Goal: Task Accomplishment & Management: Use online tool/utility

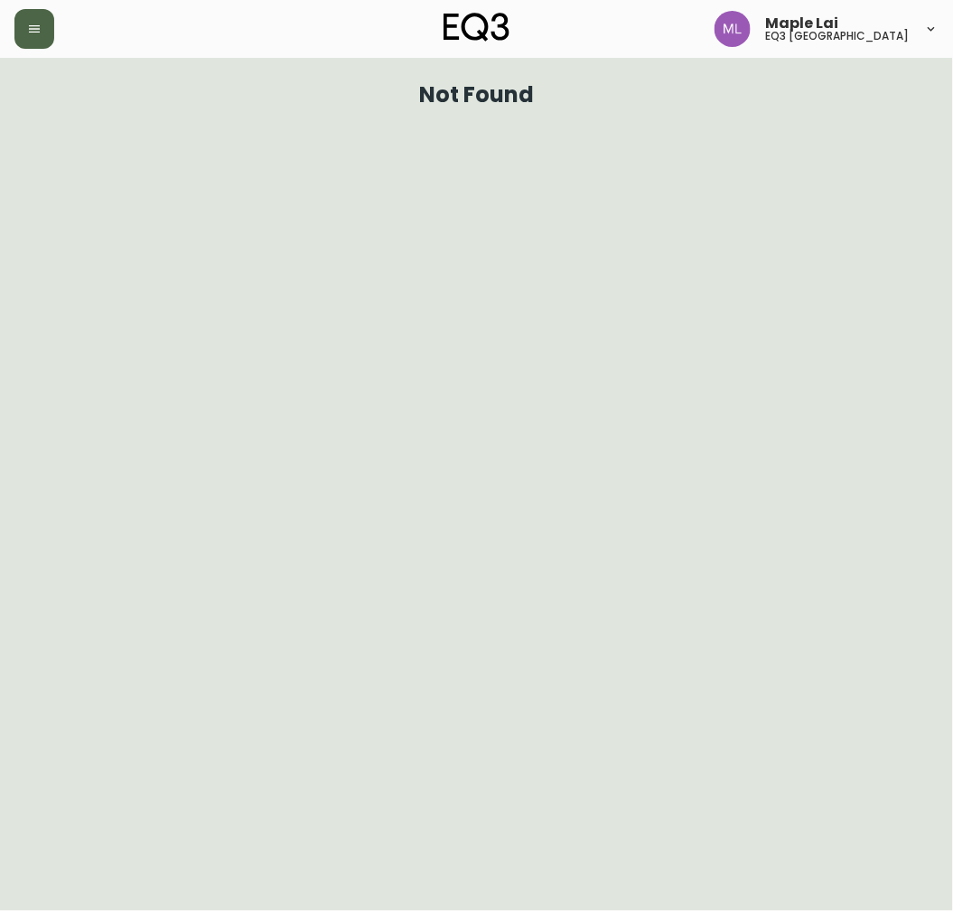
click at [47, 39] on button "button" at bounding box center [34, 29] width 40 height 40
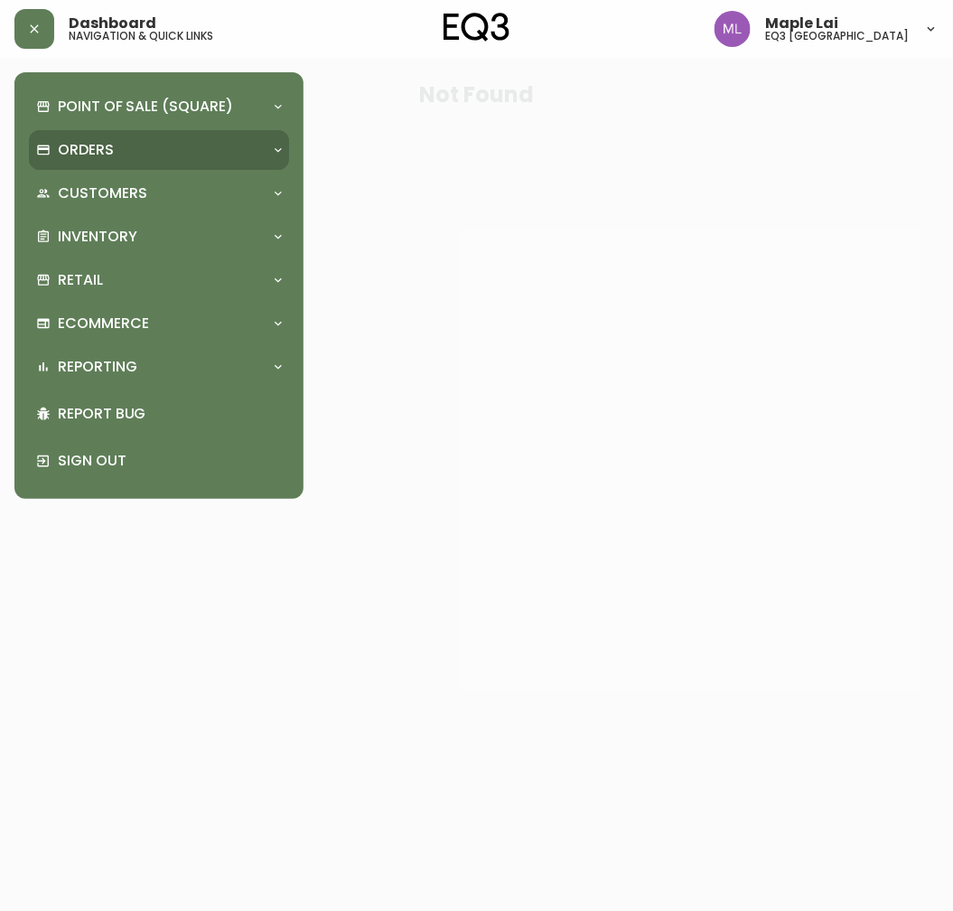
click at [101, 155] on p "Orders" at bounding box center [86, 150] width 56 height 20
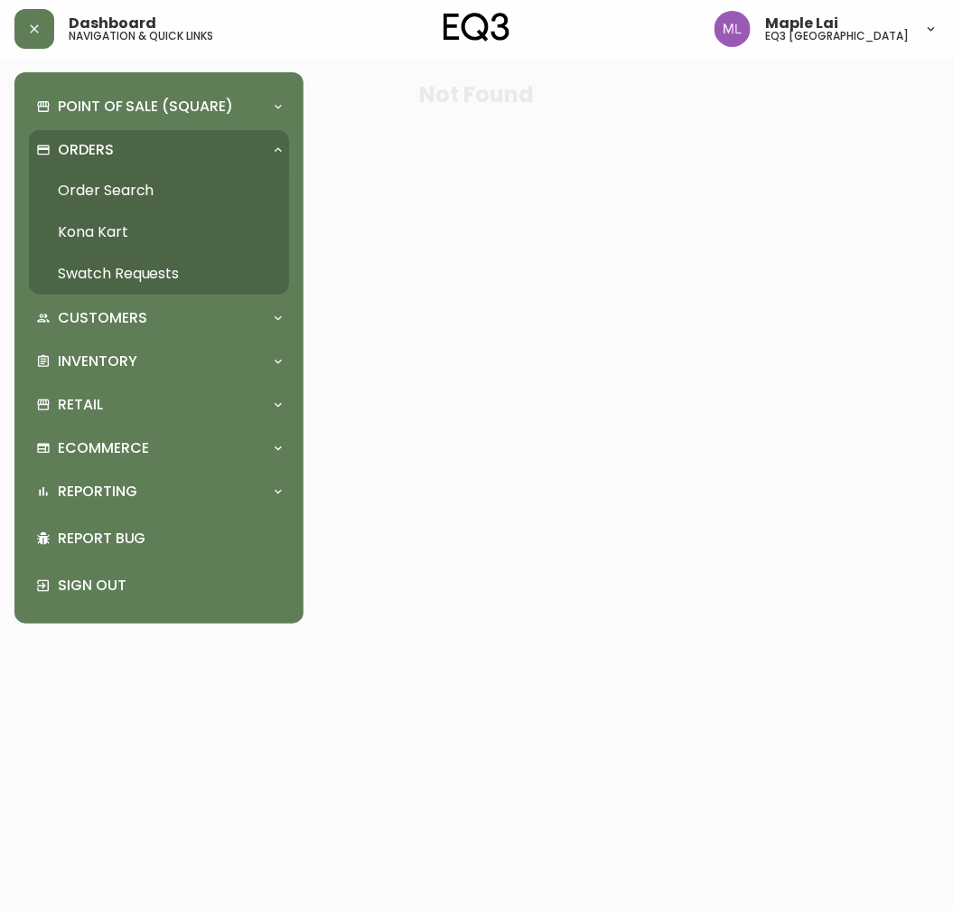
click at [114, 195] on link "Order Search" at bounding box center [159, 191] width 260 height 42
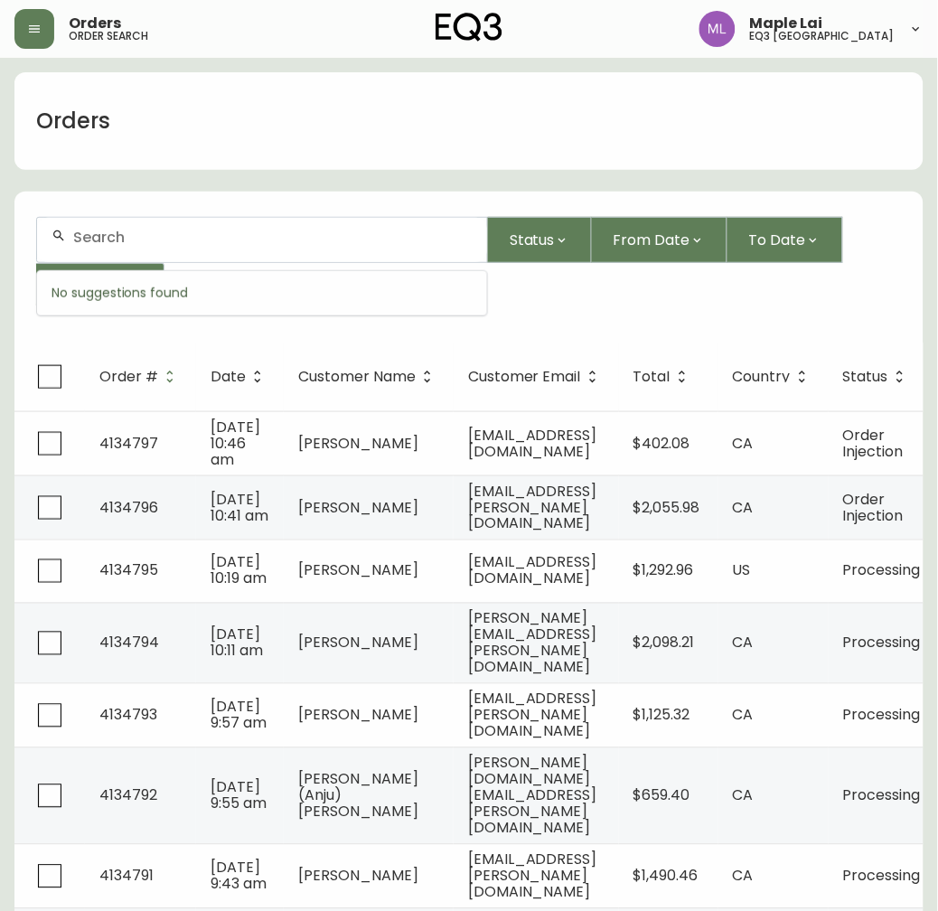
click at [254, 233] on input "text" at bounding box center [272, 237] width 399 height 17
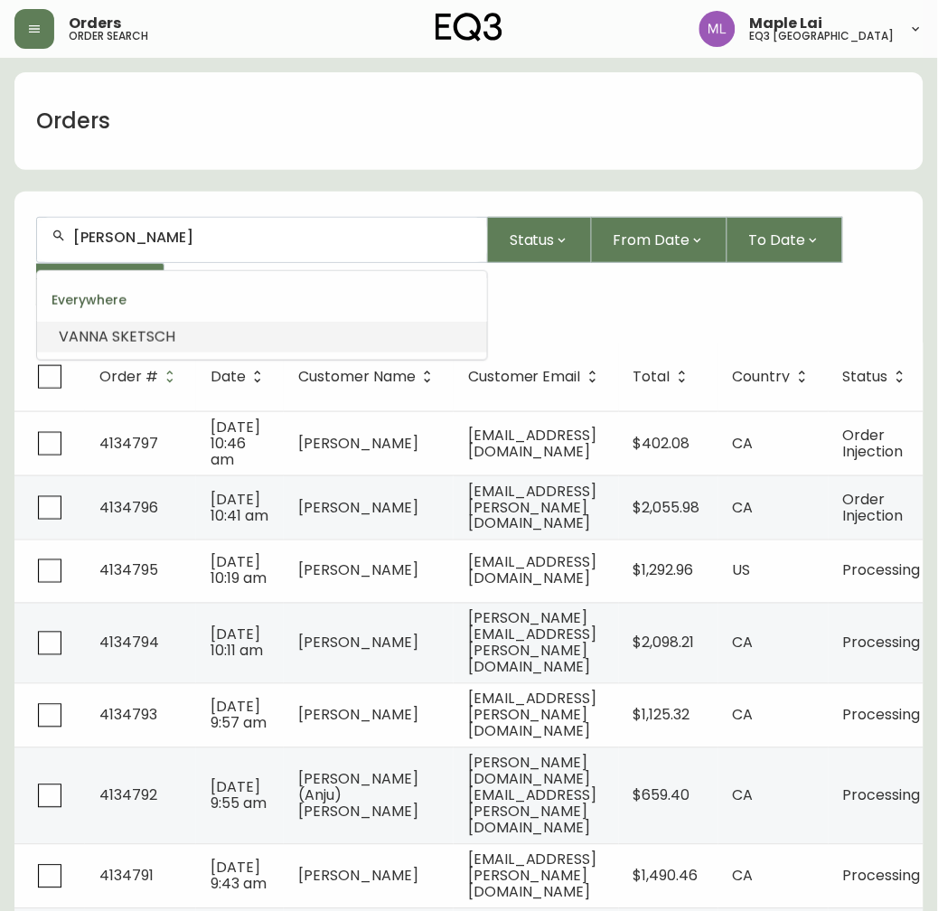
click at [196, 337] on li "[PERSON_NAME]" at bounding box center [262, 337] width 450 height 31
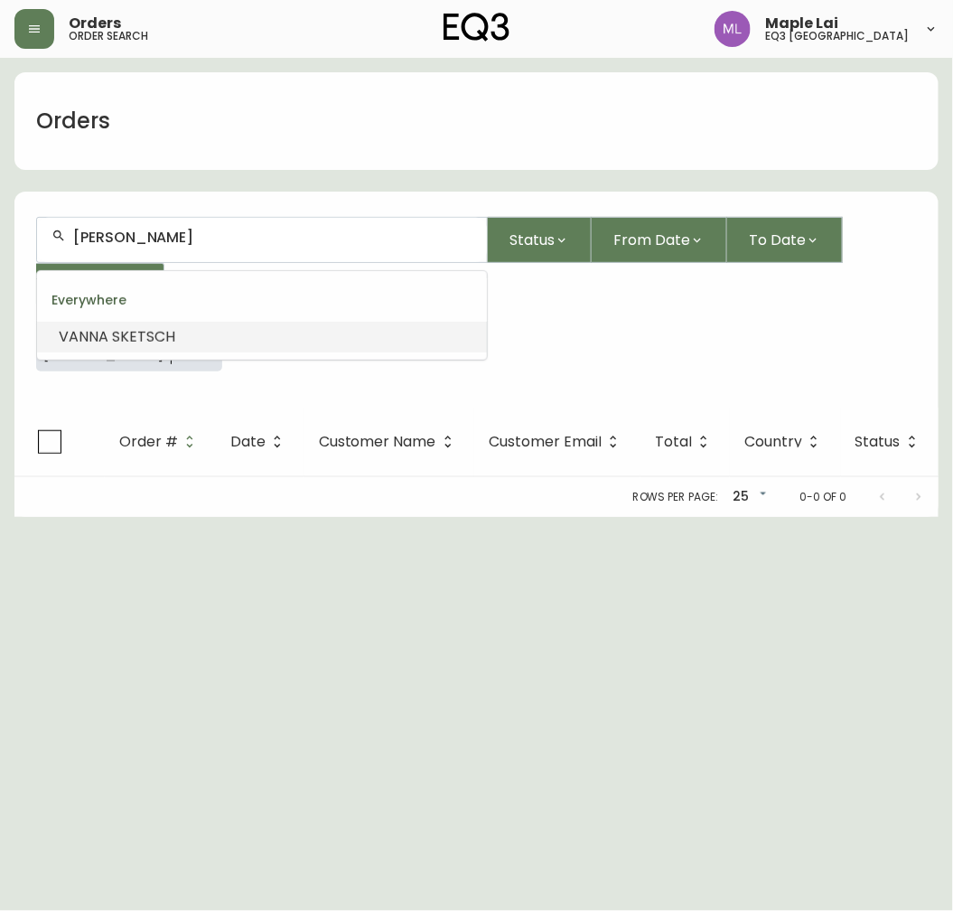
scroll to position [1, 0]
drag, startPoint x: 210, startPoint y: 237, endPoint x: 120, endPoint y: 248, distance: 90.2
click at [120, 248] on div "[PERSON_NAME]" at bounding box center [262, 240] width 450 height 44
drag, startPoint x: 142, startPoint y: 253, endPoint x: 125, endPoint y: 258, distance: 17.8
click at [125, 258] on div "[PERSON_NAME]" at bounding box center [262, 240] width 450 height 44
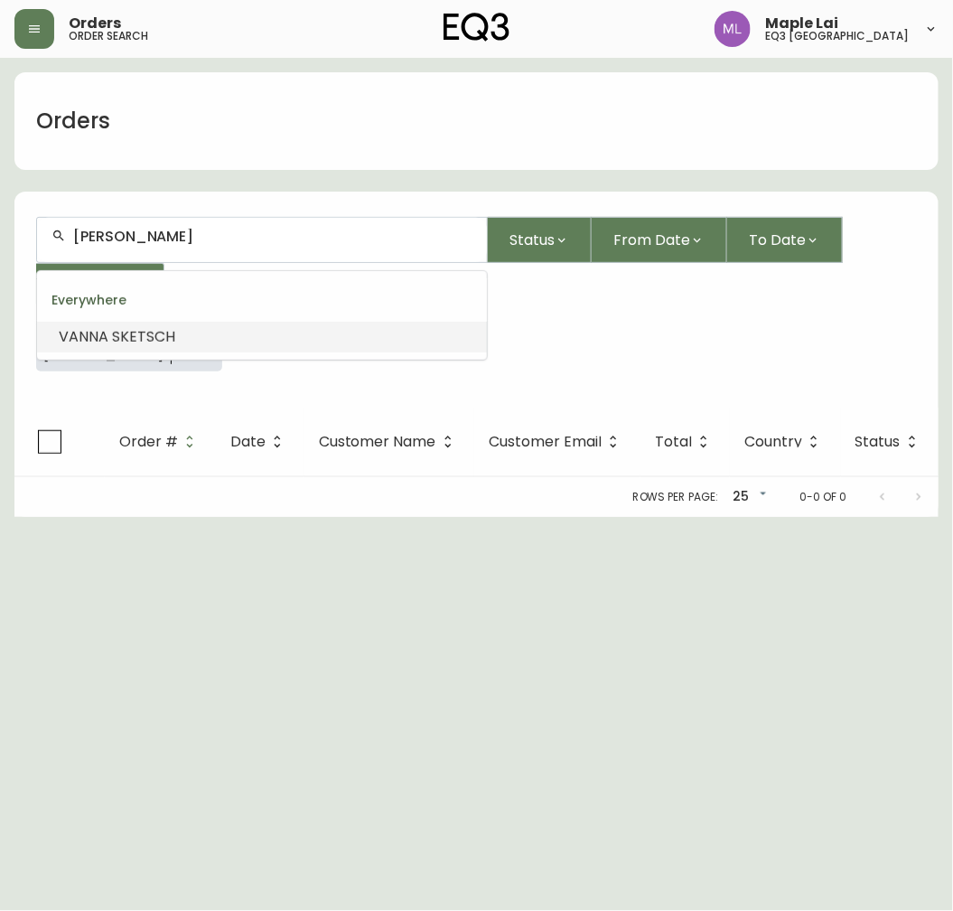
type input "VANNA"
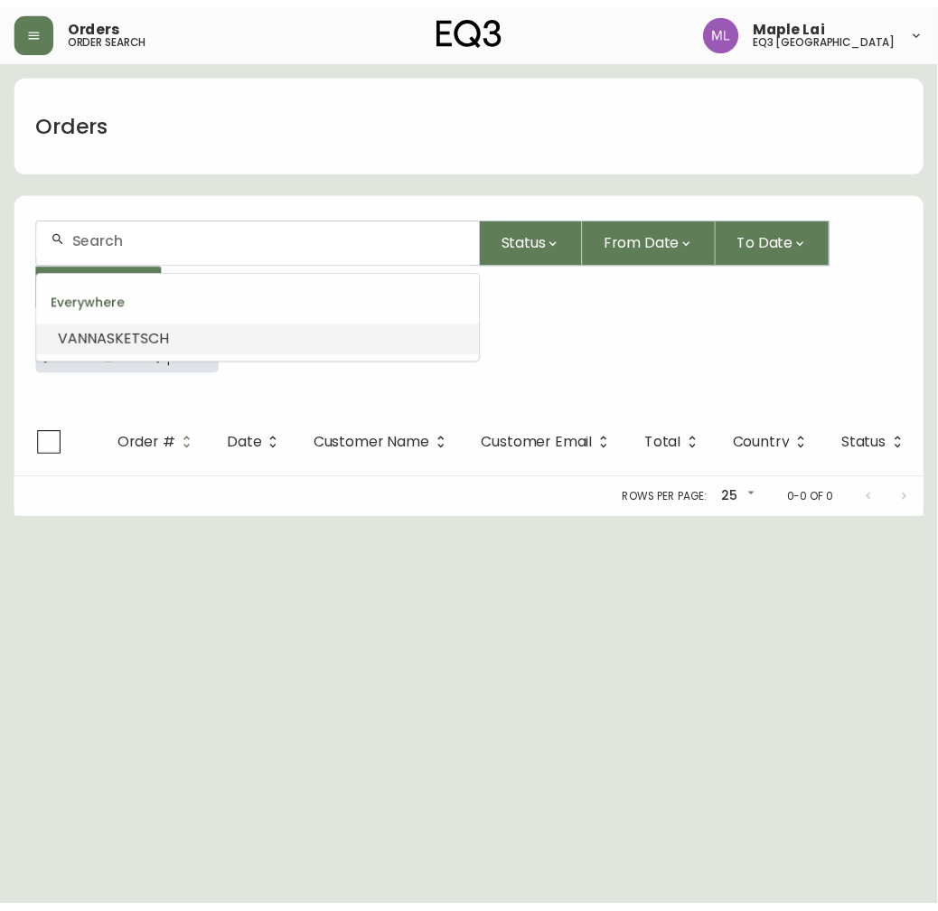
scroll to position [0, 0]
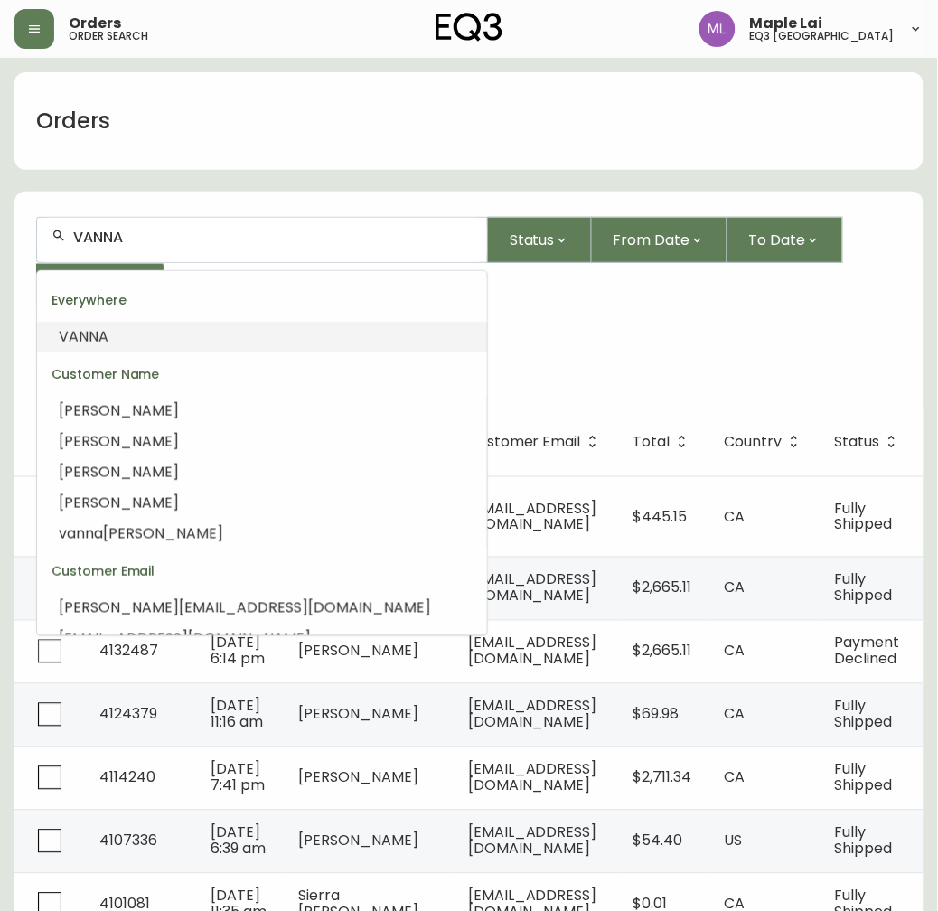
drag, startPoint x: 183, startPoint y: 236, endPoint x: -5, endPoint y: 250, distance: 189.4
paste input "[EMAIL_ADDRESS][DOMAIN_NAME]"
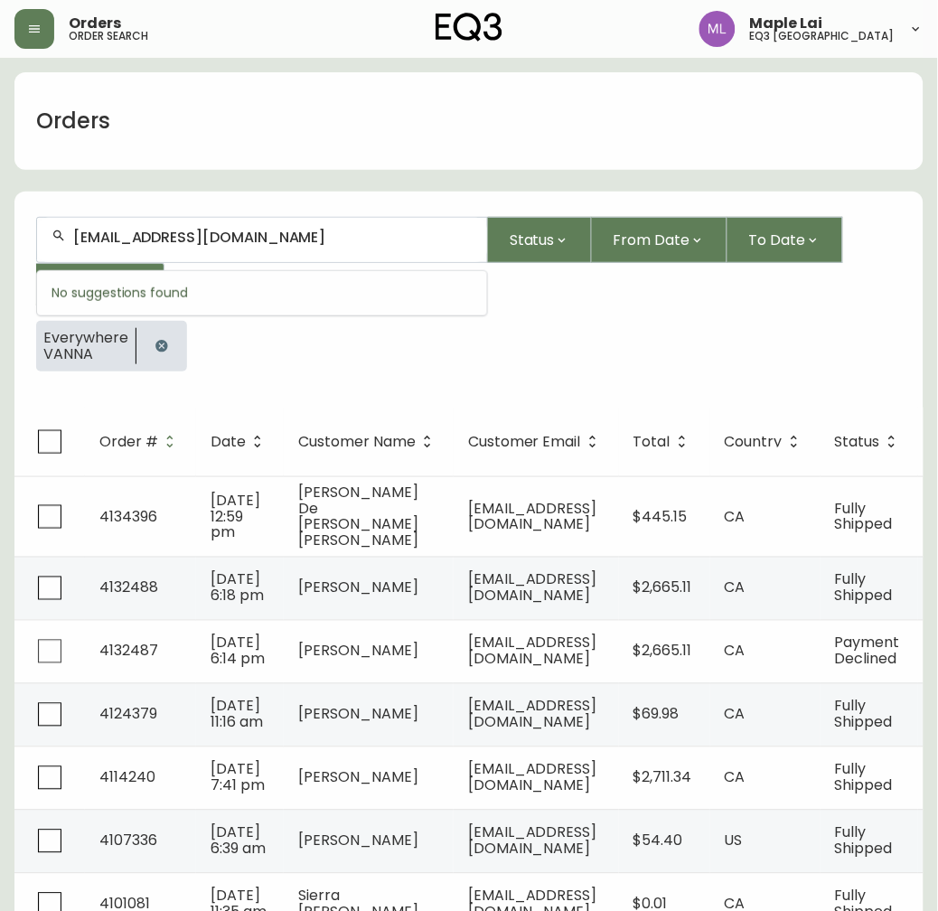
type input "[EMAIL_ADDRESS][DOMAIN_NAME]"
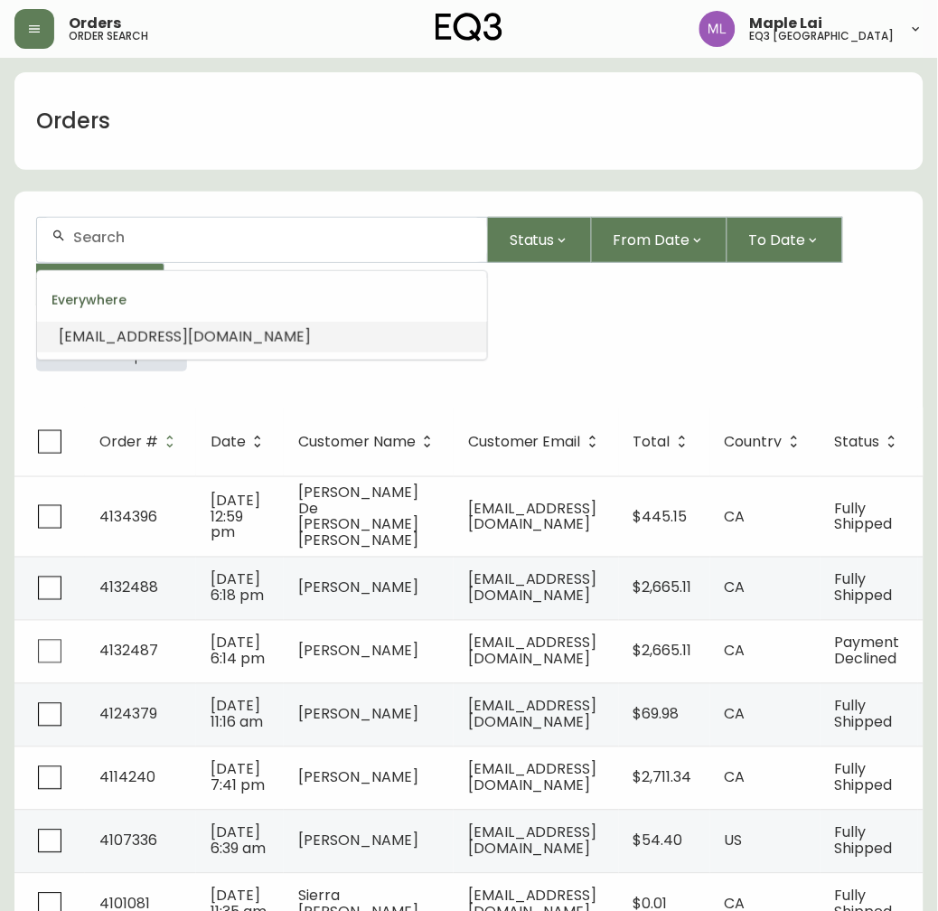
click at [380, 341] on li "[EMAIL_ADDRESS][DOMAIN_NAME]" at bounding box center [262, 337] width 450 height 31
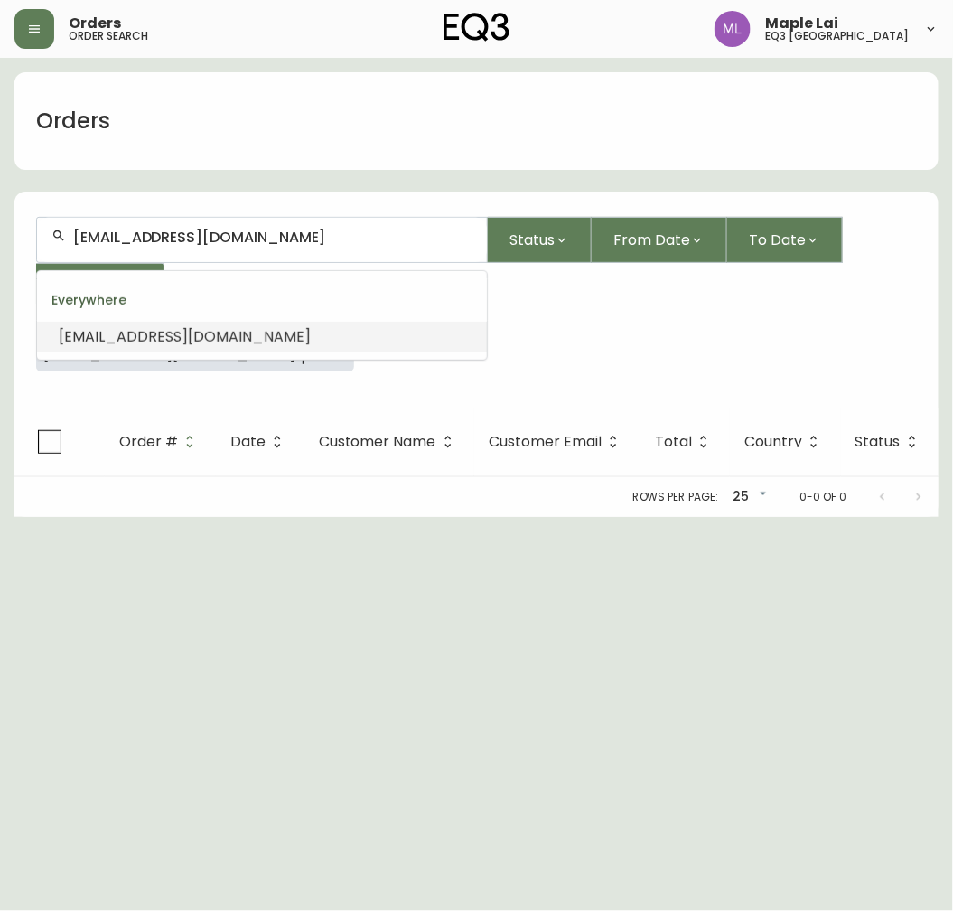
drag, startPoint x: 289, startPoint y: 230, endPoint x: -5, endPoint y: 229, distance: 294.6
click at [0, 229] on html "Orders order search Maple Lai eq3 [GEOGRAPHIC_DATA] Orders [EMAIL_ADDRESS][DOMA…" at bounding box center [476, 258] width 953 height 517
paste input "[PHONE_NUMBER]"
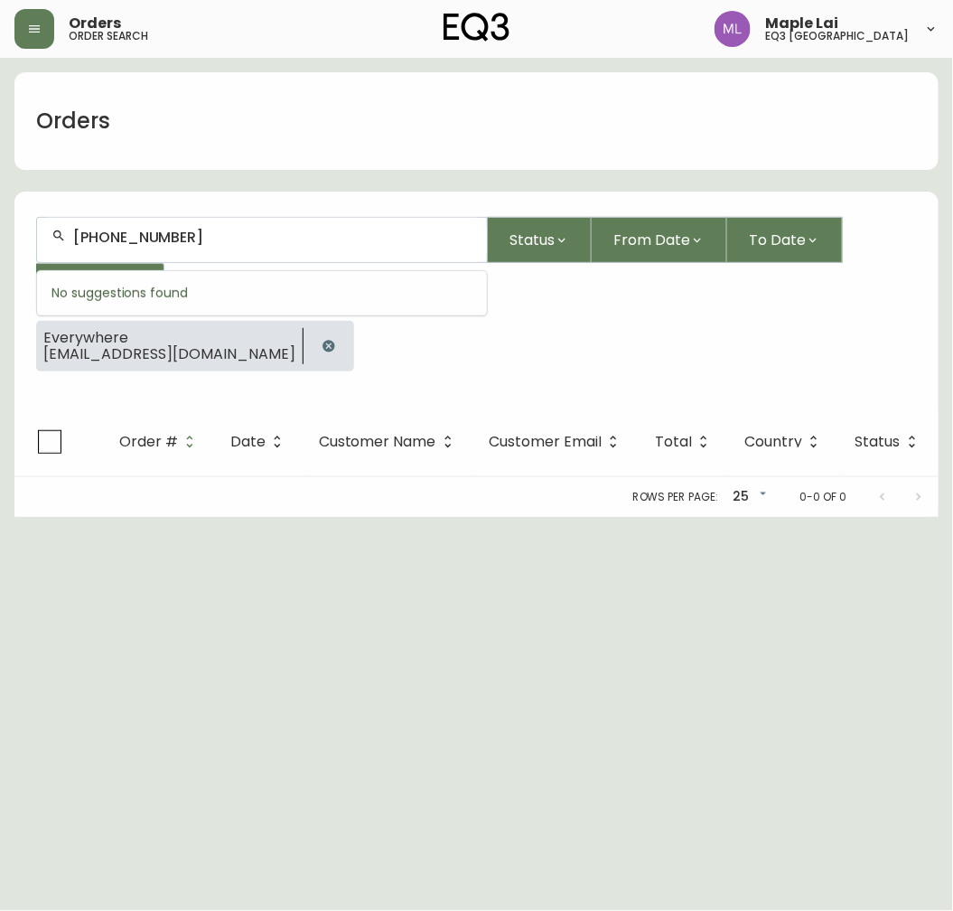
type input "[PHONE_NUMBER]"
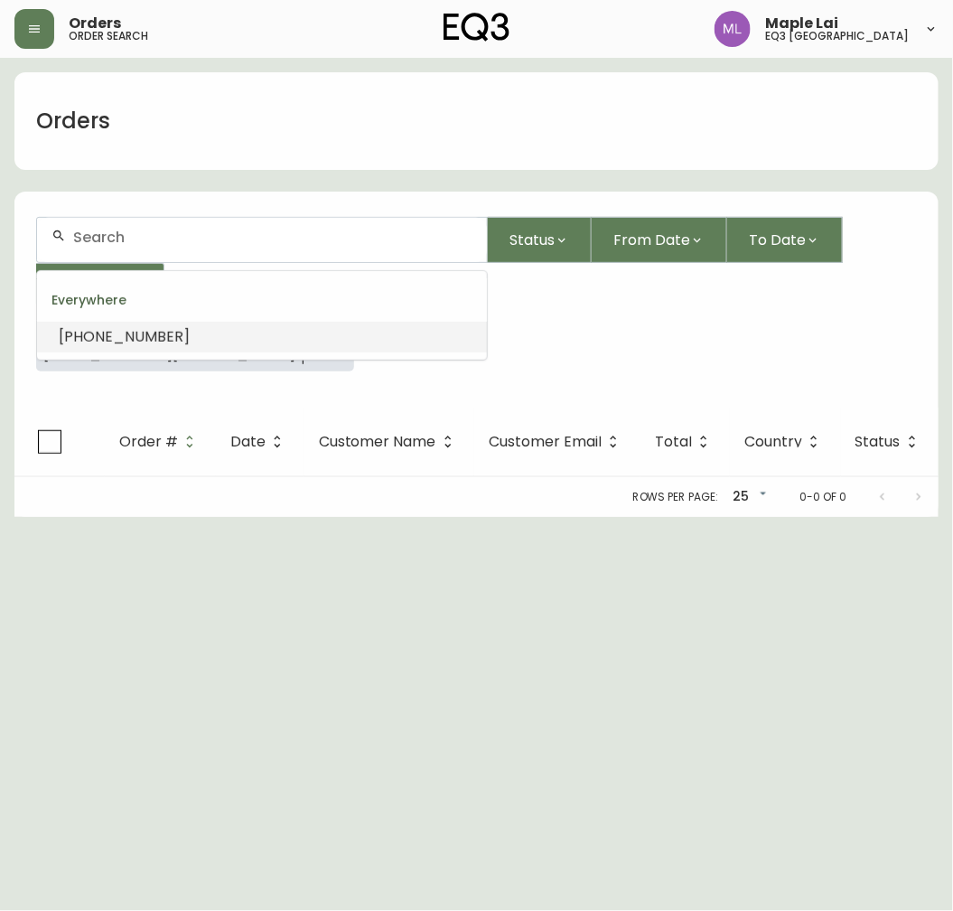
click at [161, 338] on li "[PHONE_NUMBER]" at bounding box center [262, 337] width 450 height 31
type input "[PHONE_NUMBER]"
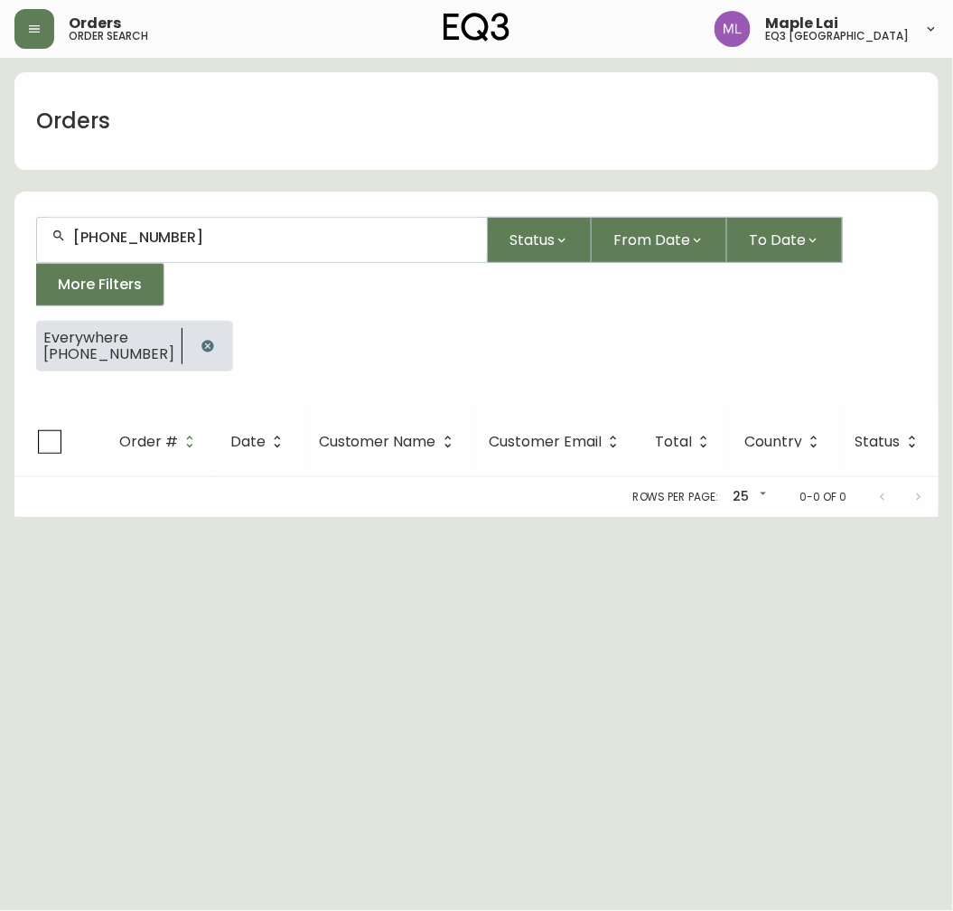
click at [338, 353] on div "Everywhere [PHONE_NUMBER]" at bounding box center [476, 353] width 881 height 65
click at [190, 341] on button "button" at bounding box center [208, 346] width 36 height 36
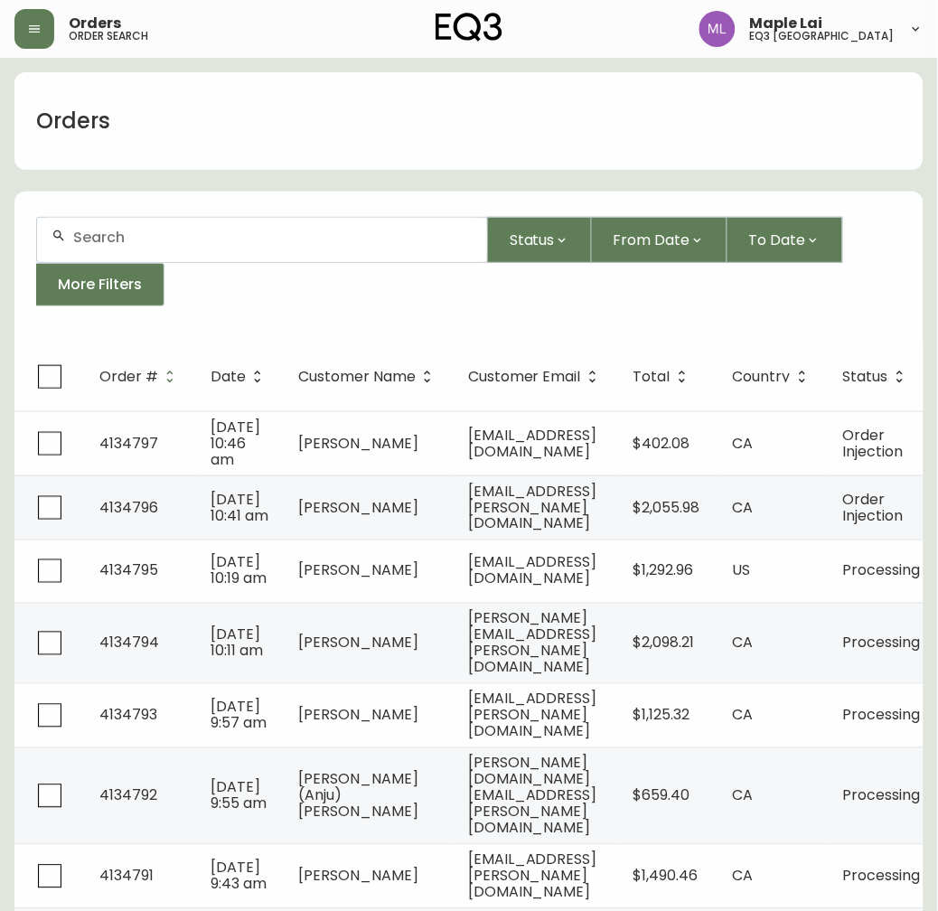
drag, startPoint x: 142, startPoint y: 210, endPoint x: 141, endPoint y: 229, distance: 19.0
click at [142, 211] on form "Status From Date To Date More Filters" at bounding box center [468, 268] width 909 height 147
click at [139, 231] on input "text" at bounding box center [272, 237] width 399 height 17
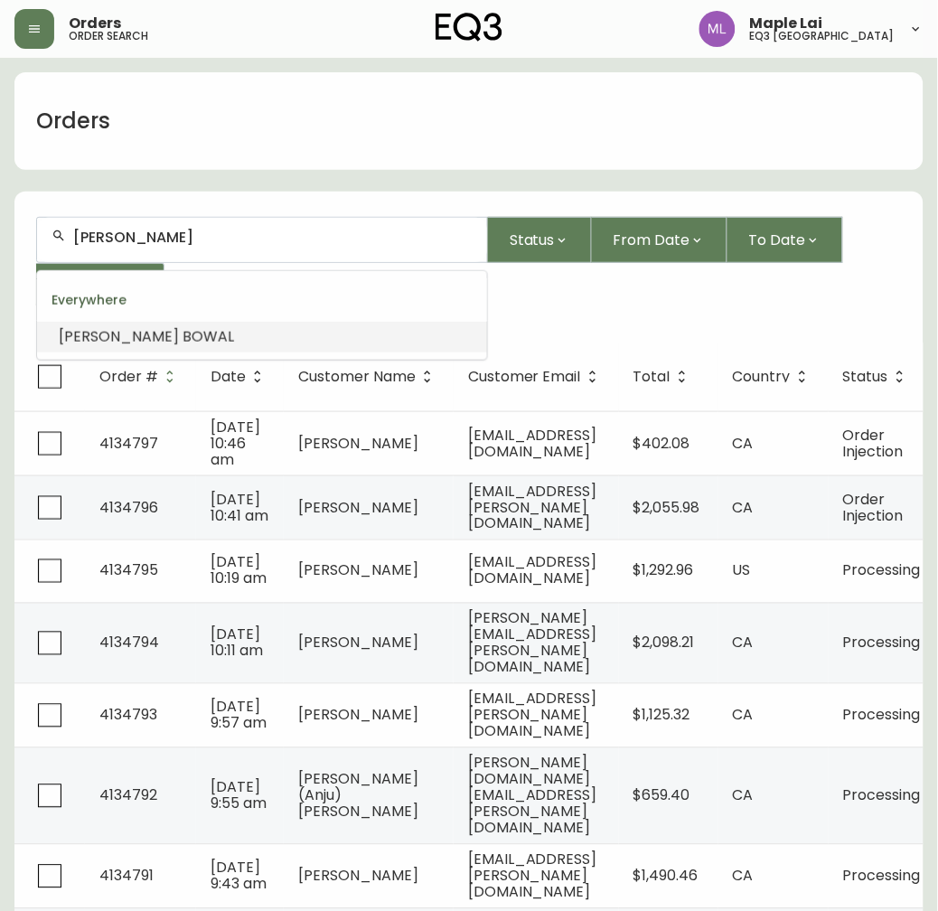
click at [183, 336] on span "BOWAL" at bounding box center [209, 336] width 52 height 21
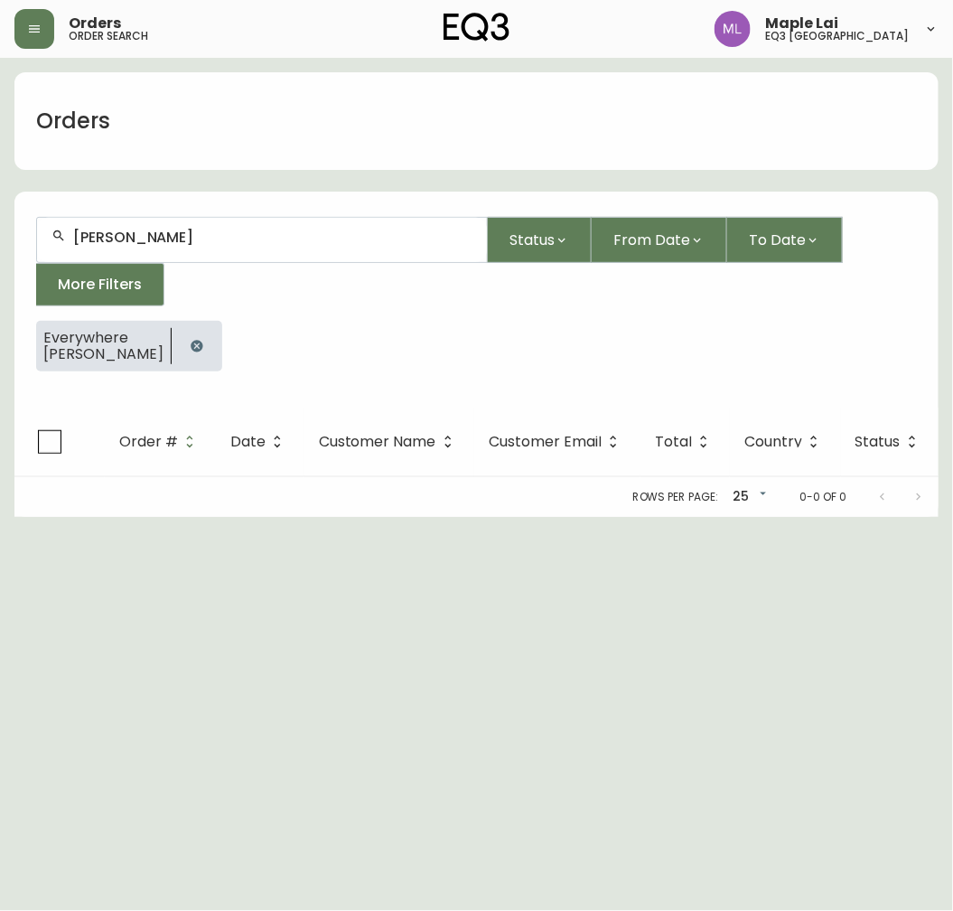
drag, startPoint x: 219, startPoint y: 257, endPoint x: -5, endPoint y: 229, distance: 225.8
click at [0, 229] on html "Orders order search Maple Lai eq3 [GEOGRAPHIC_DATA] Orders [PERSON_NAME] Status…" at bounding box center [476, 258] width 953 height 517
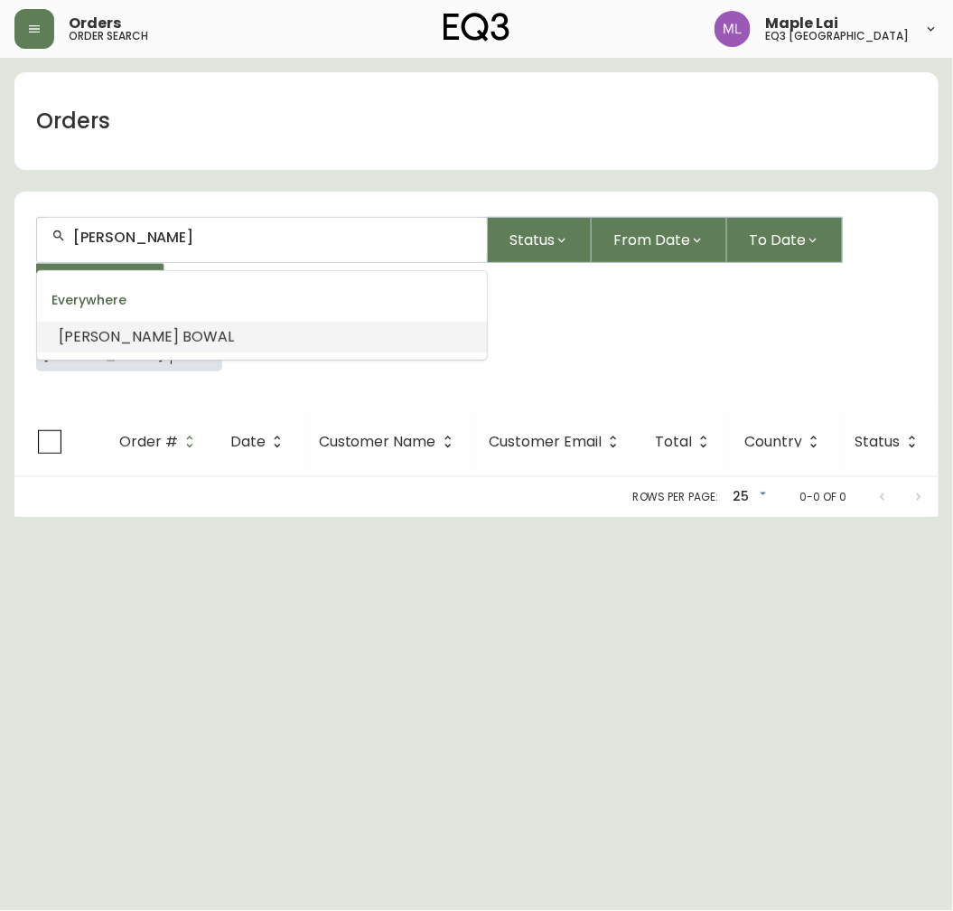
drag, startPoint x: 190, startPoint y: 232, endPoint x: -5, endPoint y: 219, distance: 195.6
click at [0, 219] on html "Orders order search Maple Lai eq3 [GEOGRAPHIC_DATA] Orders [PERSON_NAME] Status…" at bounding box center [476, 258] width 953 height 517
paste input "[EMAIL_ADDRESS][DOMAIN_NAME]"
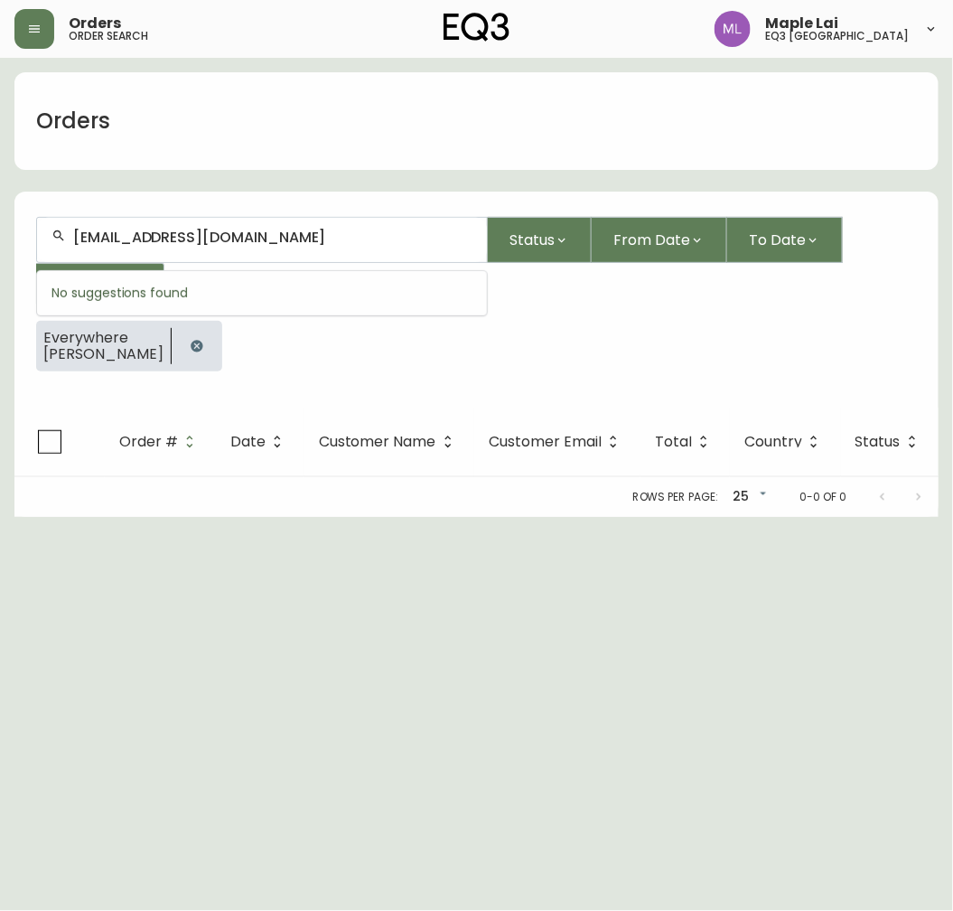
type input "[EMAIL_ADDRESS][DOMAIN_NAME]"
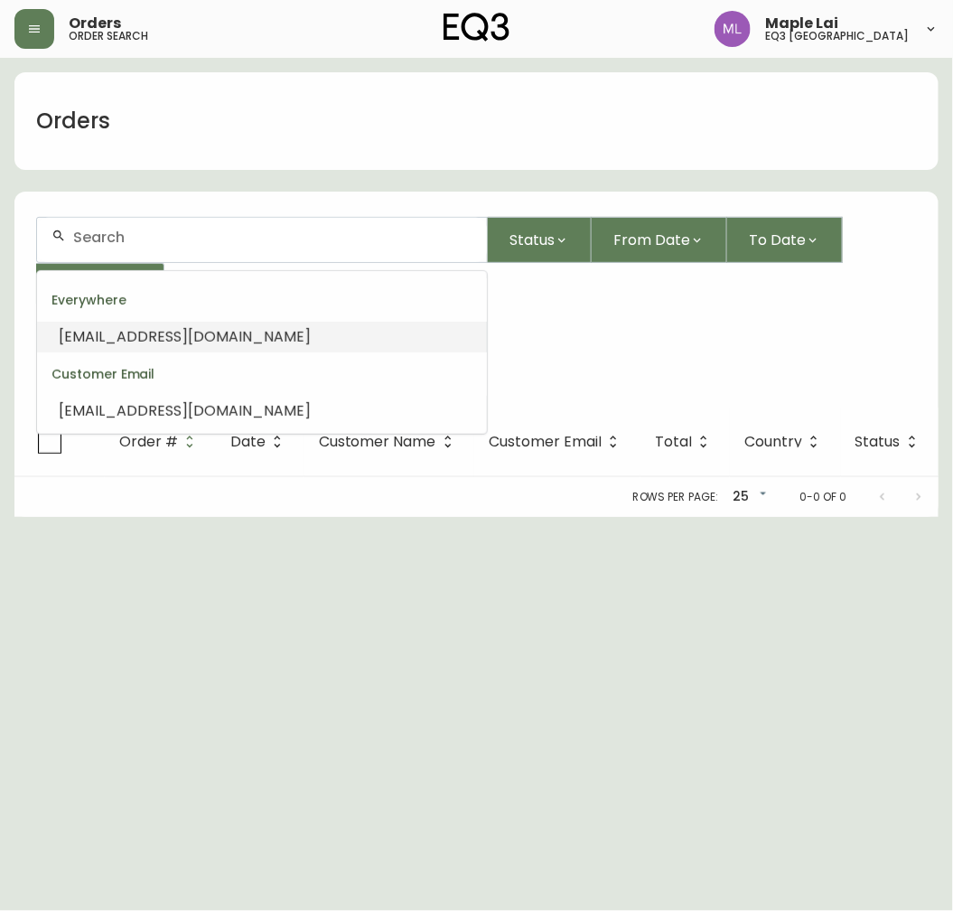
click at [151, 323] on li "[EMAIL_ADDRESS][DOMAIN_NAME]" at bounding box center [262, 337] width 450 height 31
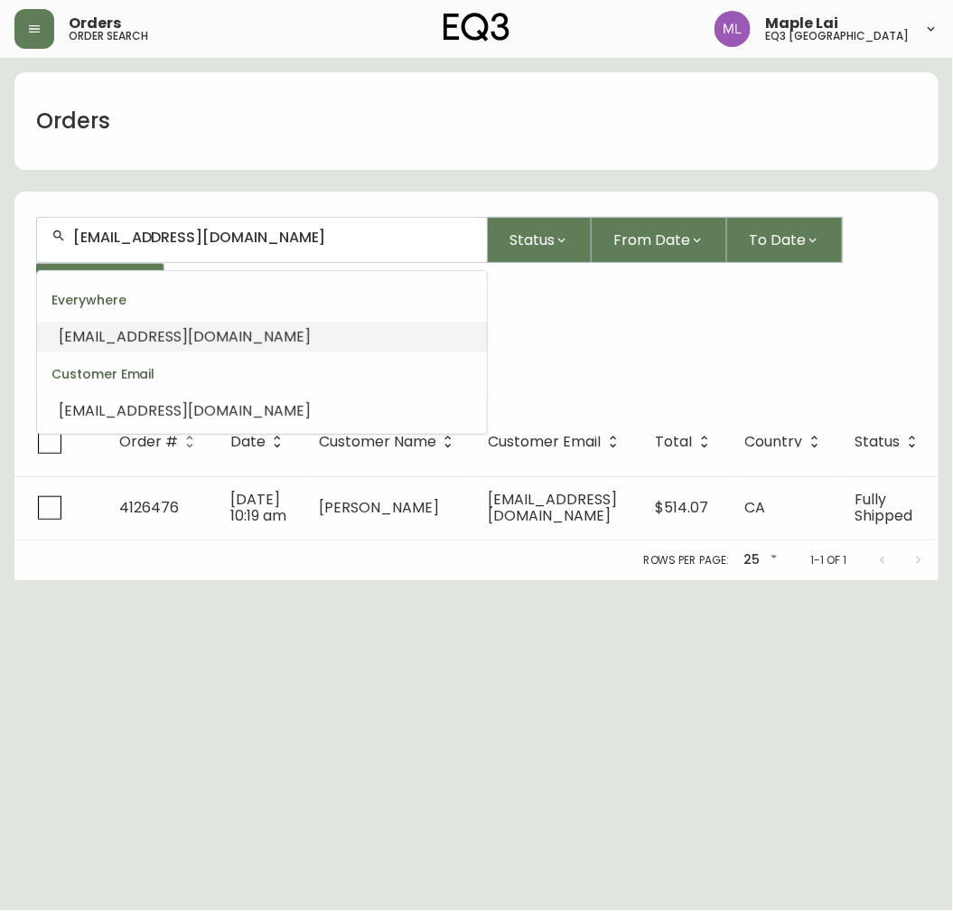
drag, startPoint x: 247, startPoint y: 233, endPoint x: -5, endPoint y: 233, distance: 252.1
click at [0, 233] on html "Orders order search Maple Lai eq3 vancouver Orders [EMAIL_ADDRESS][DOMAIN_NAME]…" at bounding box center [476, 290] width 953 height 580
paste input "[PHONE_NUMBER]"
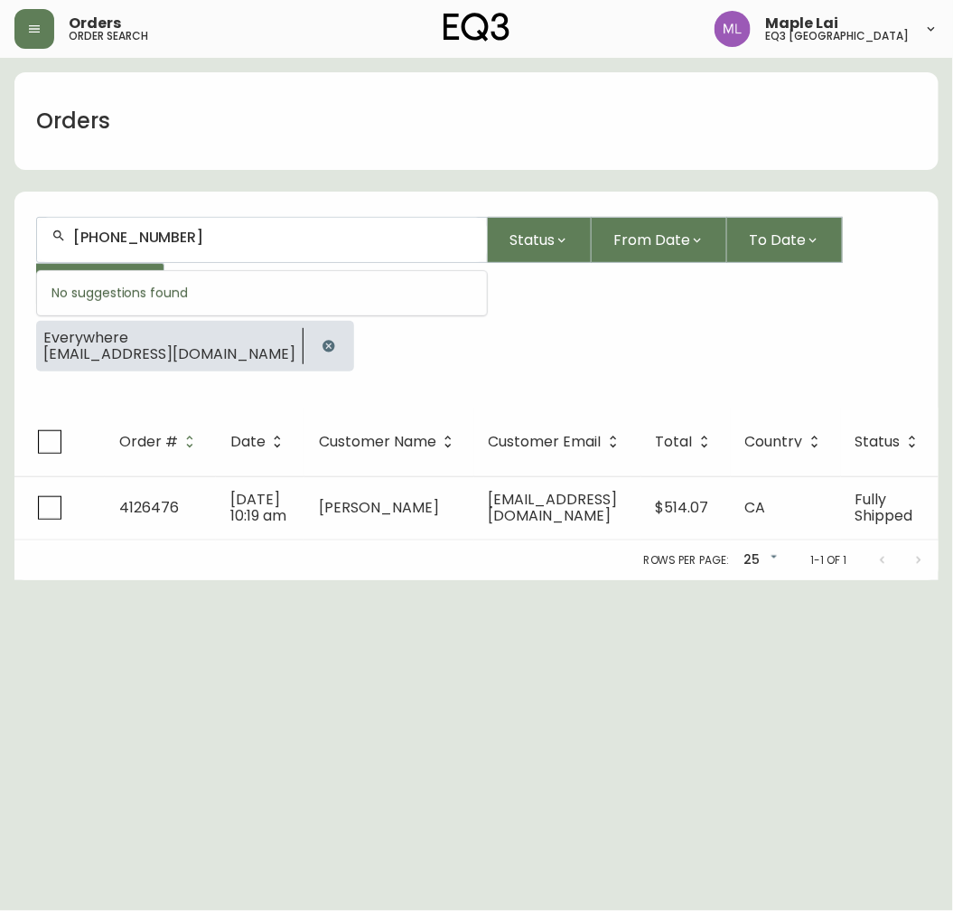
type input "[PHONE_NUMBER]"
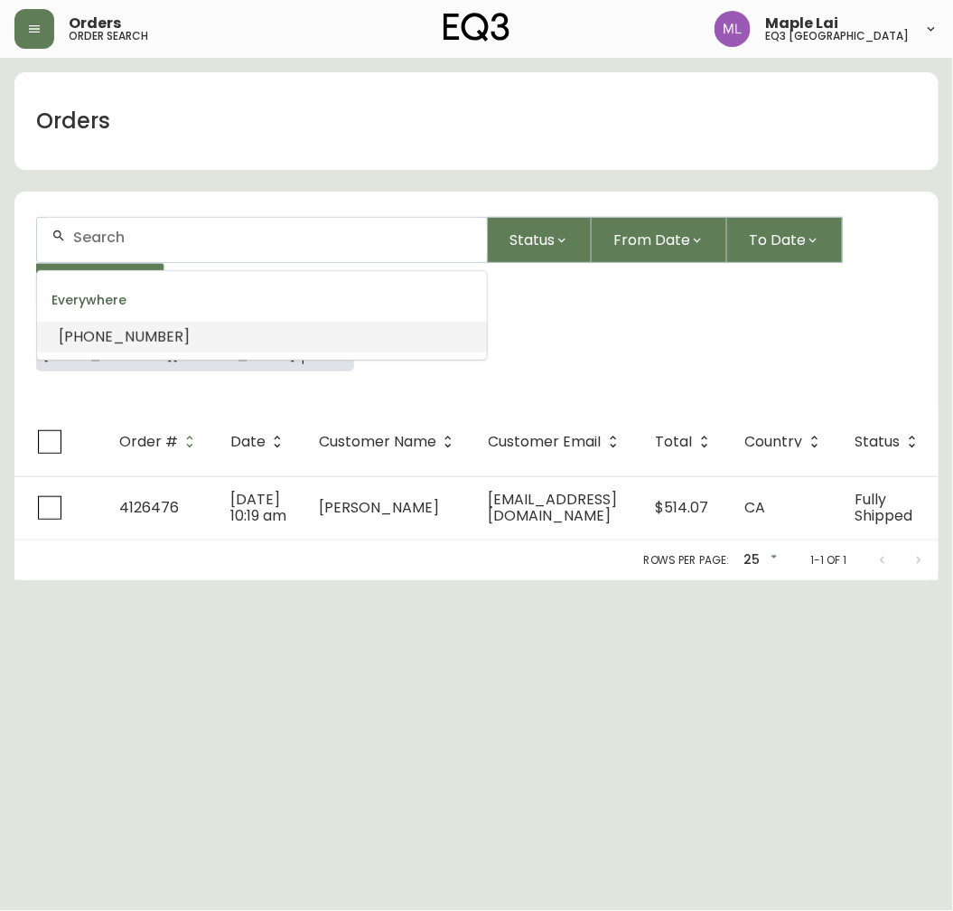
click at [172, 326] on li "[PHONE_NUMBER]" at bounding box center [262, 337] width 450 height 31
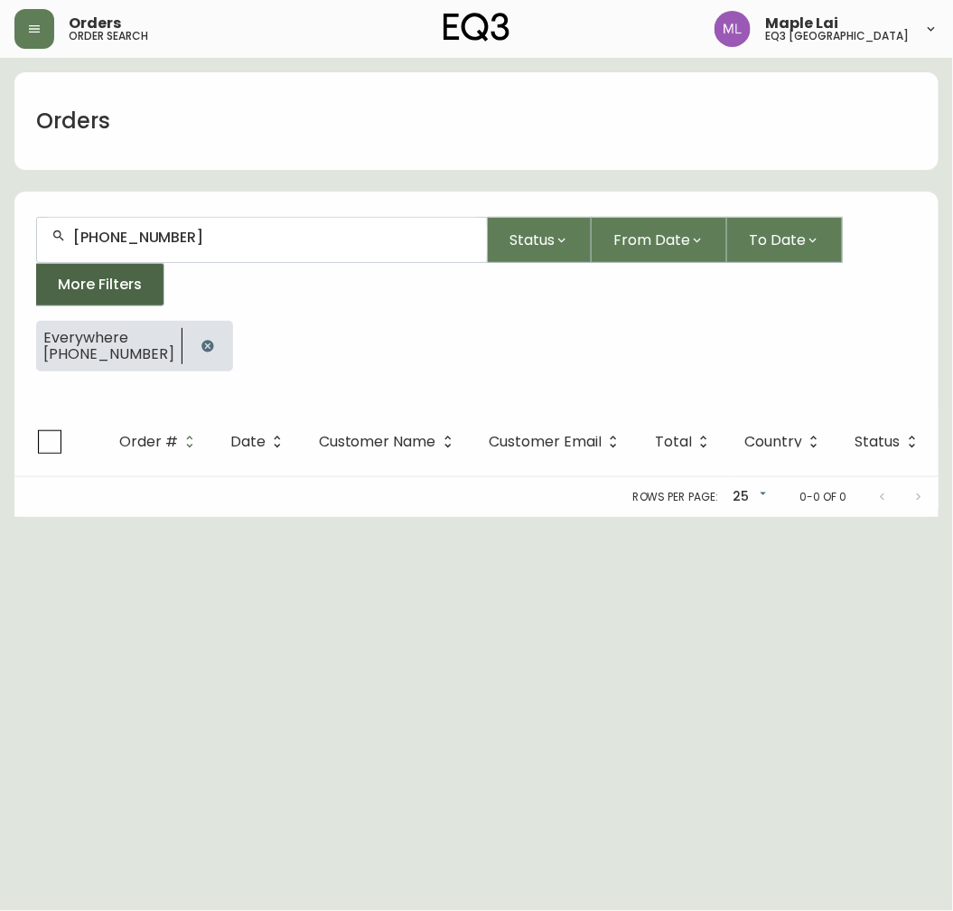
drag, startPoint x: 214, startPoint y: 224, endPoint x: 125, endPoint y: 268, distance: 99.8
click at [43, 244] on div "[PHONE_NUMBER]" at bounding box center [262, 240] width 450 height 44
paste input "[EMAIL_ADDRESS][DOMAIN_NAME]"
type input "[EMAIL_ADDRESS][DOMAIN_NAME]"
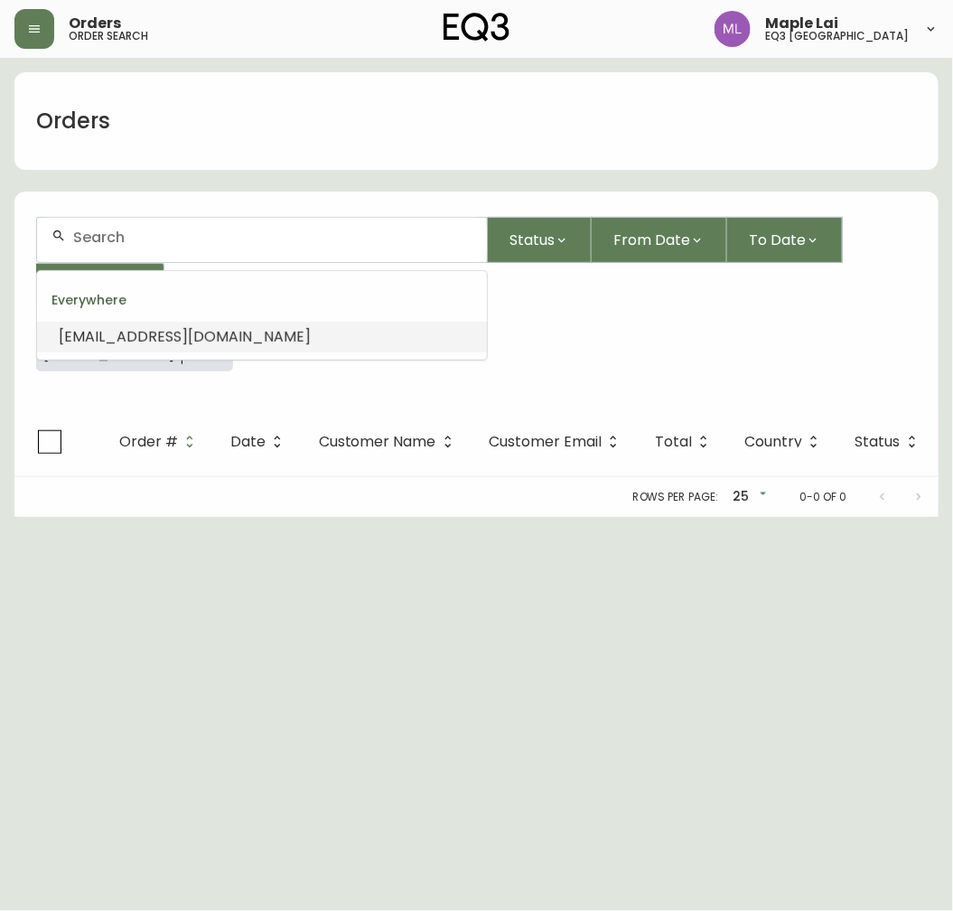
click at [313, 327] on li "[EMAIL_ADDRESS][DOMAIN_NAME]" at bounding box center [262, 337] width 450 height 31
type input "[EMAIL_ADDRESS][DOMAIN_NAME]"
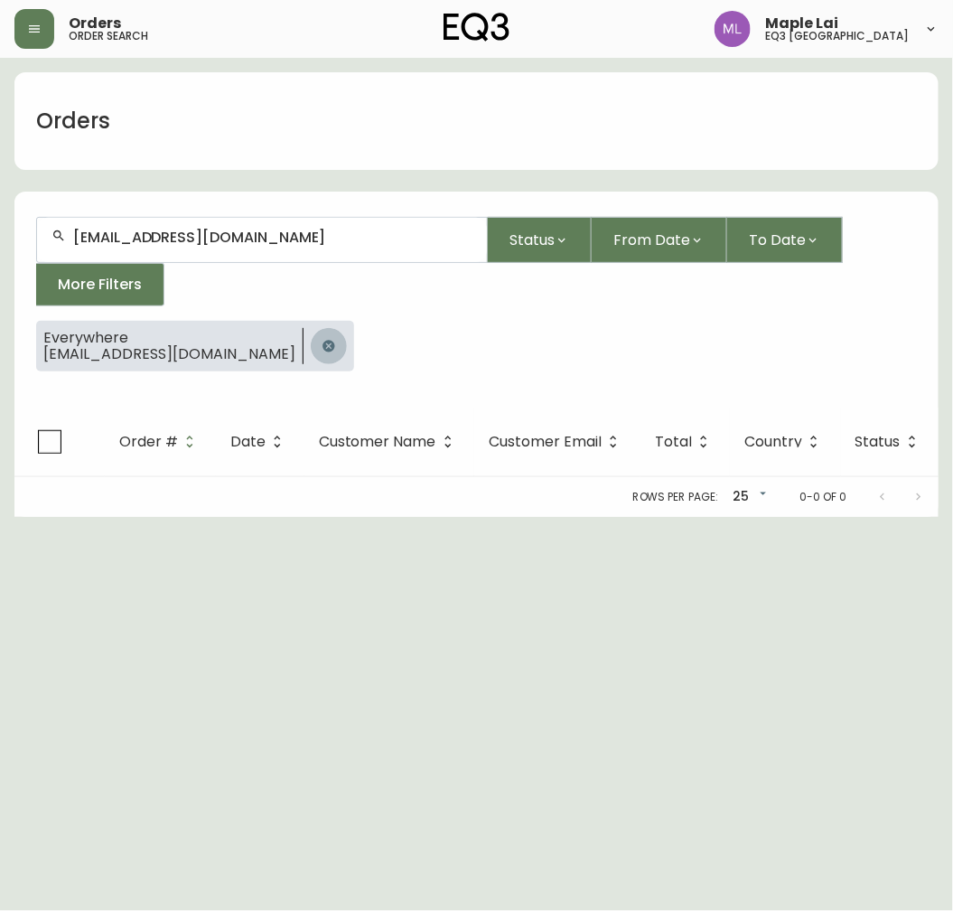
click at [322, 339] on icon "button" at bounding box center [329, 346] width 14 height 14
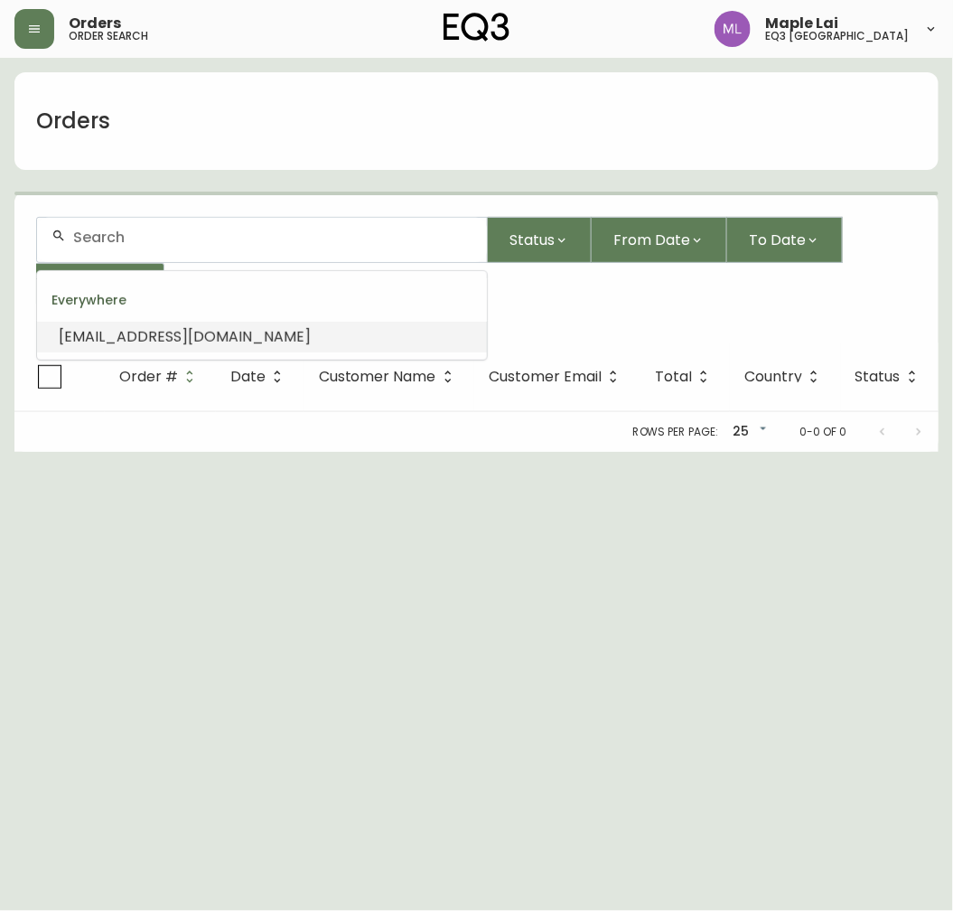
click at [245, 239] on input "text" at bounding box center [272, 237] width 399 height 17
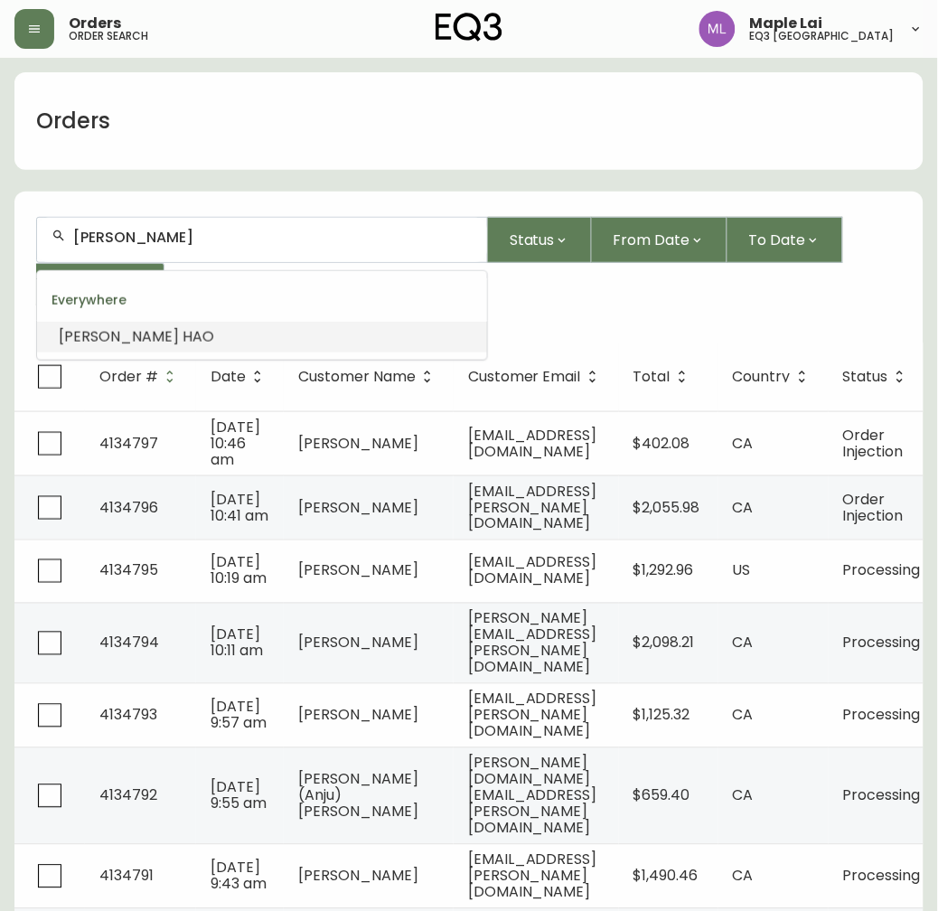
click at [183, 328] on span "HAO" at bounding box center [199, 336] width 32 height 21
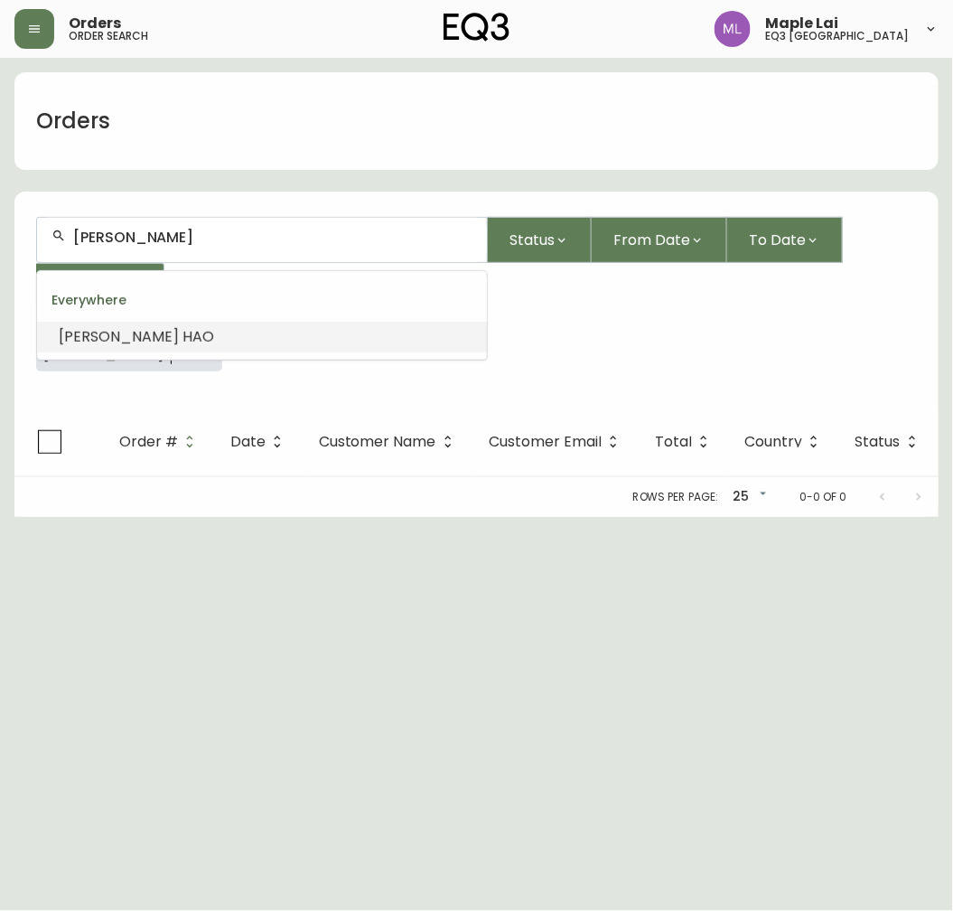
click at [209, 232] on input "[PERSON_NAME]" at bounding box center [272, 237] width 399 height 17
paste input "[EMAIL_ADDRESS][PERSON_NAME][DOMAIN_NAME]"
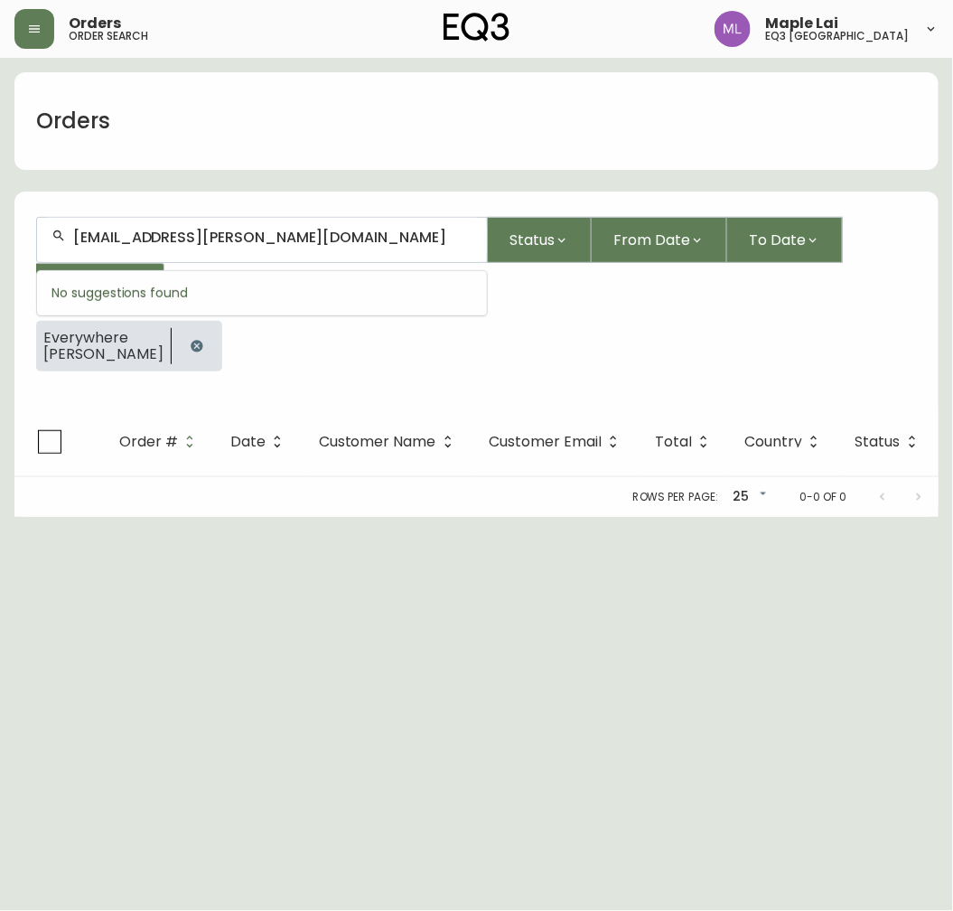
type input "[EMAIL_ADDRESS][PERSON_NAME][DOMAIN_NAME]"
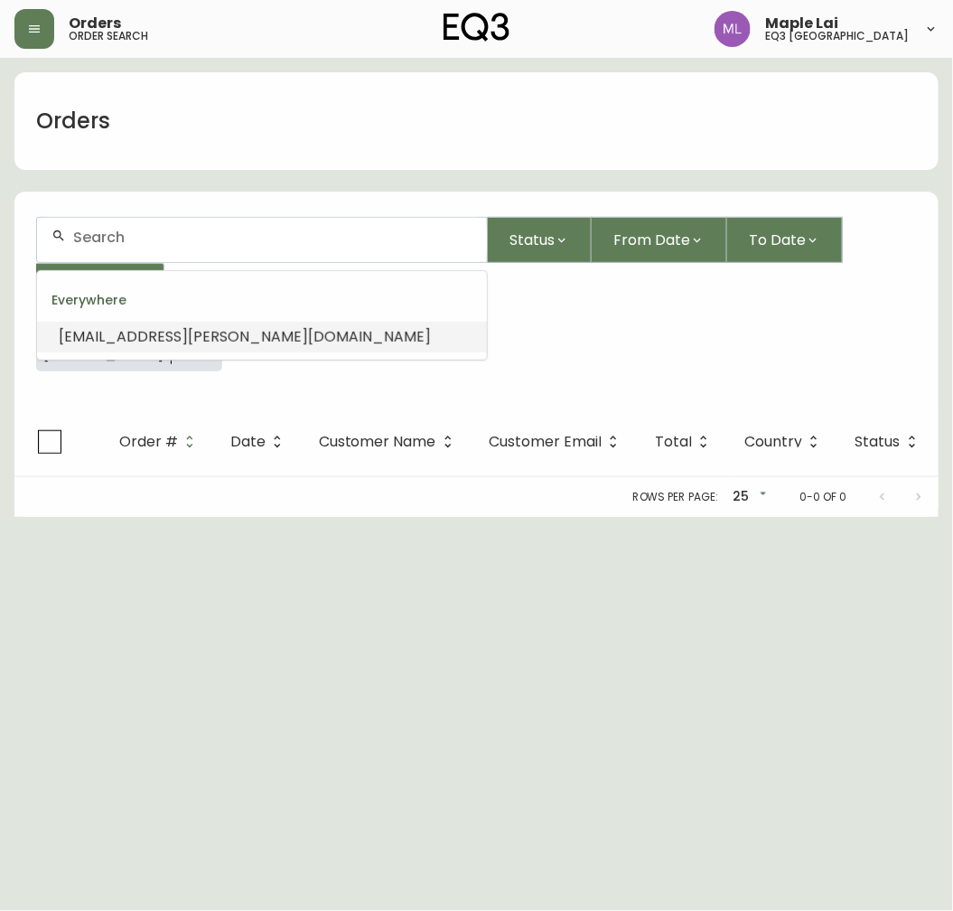
click at [195, 334] on span "[EMAIL_ADDRESS][PERSON_NAME][DOMAIN_NAME]" at bounding box center [245, 336] width 372 height 21
drag, startPoint x: 218, startPoint y: 204, endPoint x: -5, endPoint y: 150, distance: 229.7
click at [0, 150] on html "Orders order search Maple Lai eq3 [GEOGRAPHIC_DATA] Orders [EMAIL_ADDRESS][PERS…" at bounding box center [476, 258] width 953 height 517
type input "CARINA"
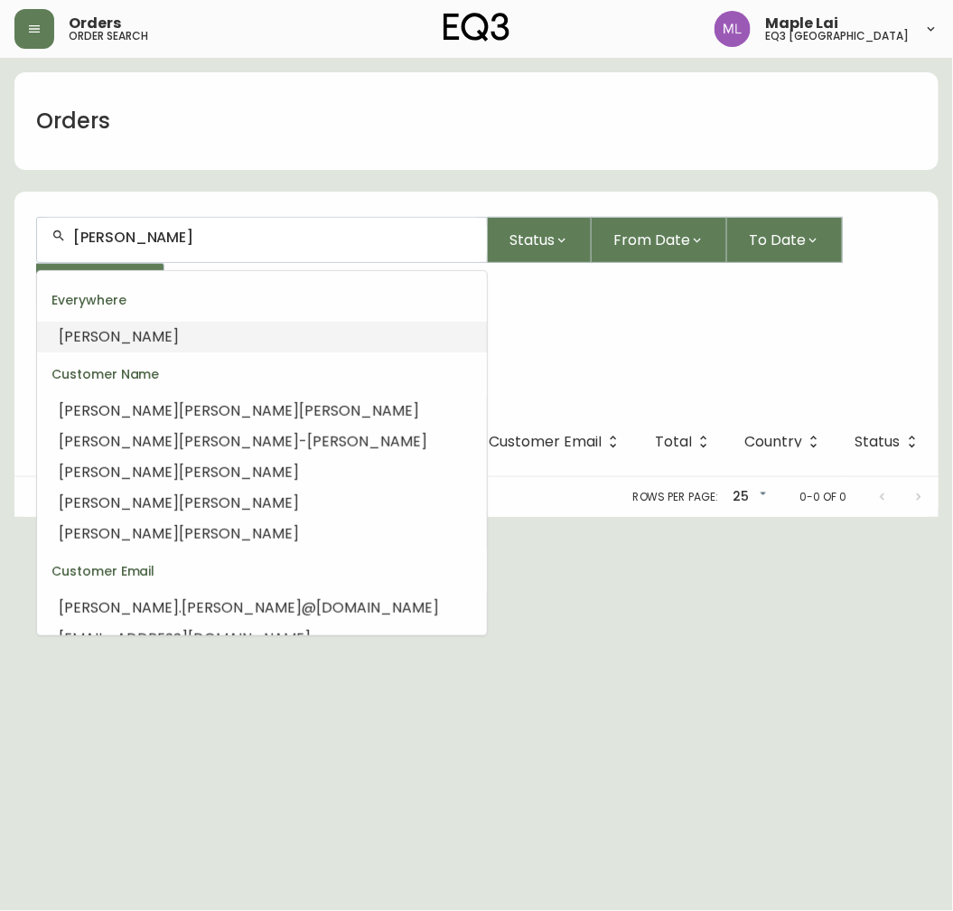
click at [76, 237] on input "[PERSON_NAME]" at bounding box center [272, 237] width 399 height 17
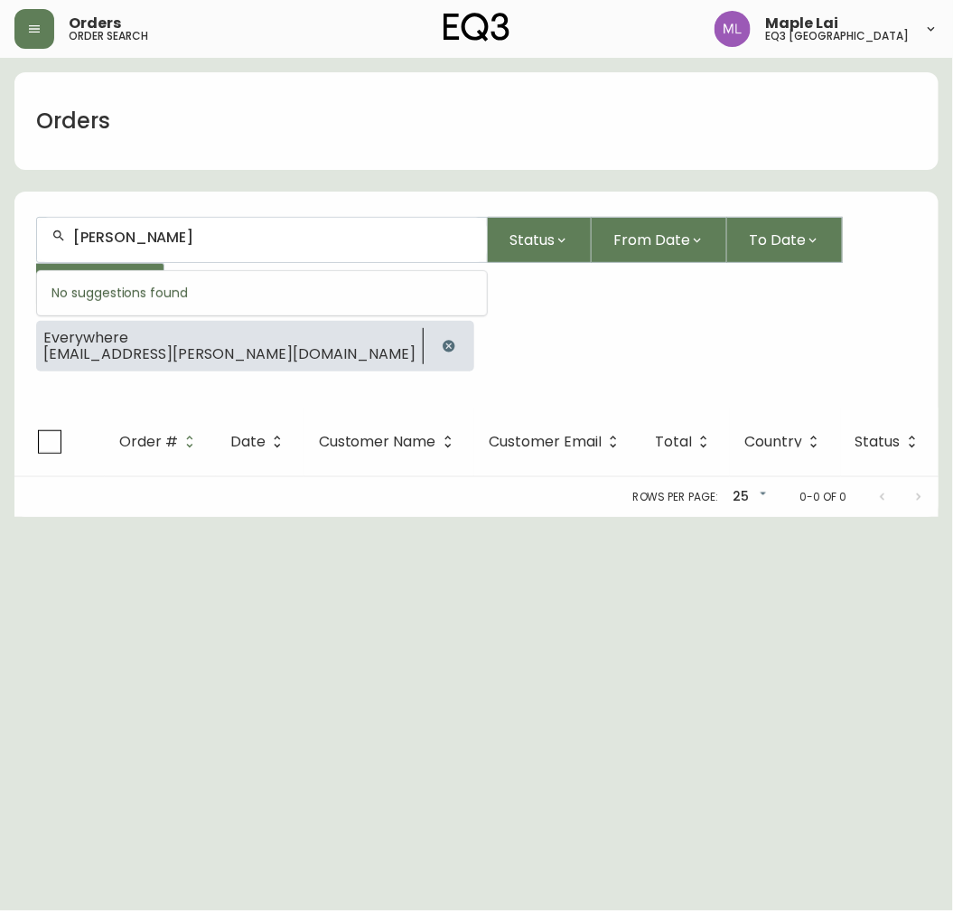
type input "[PERSON_NAME]"
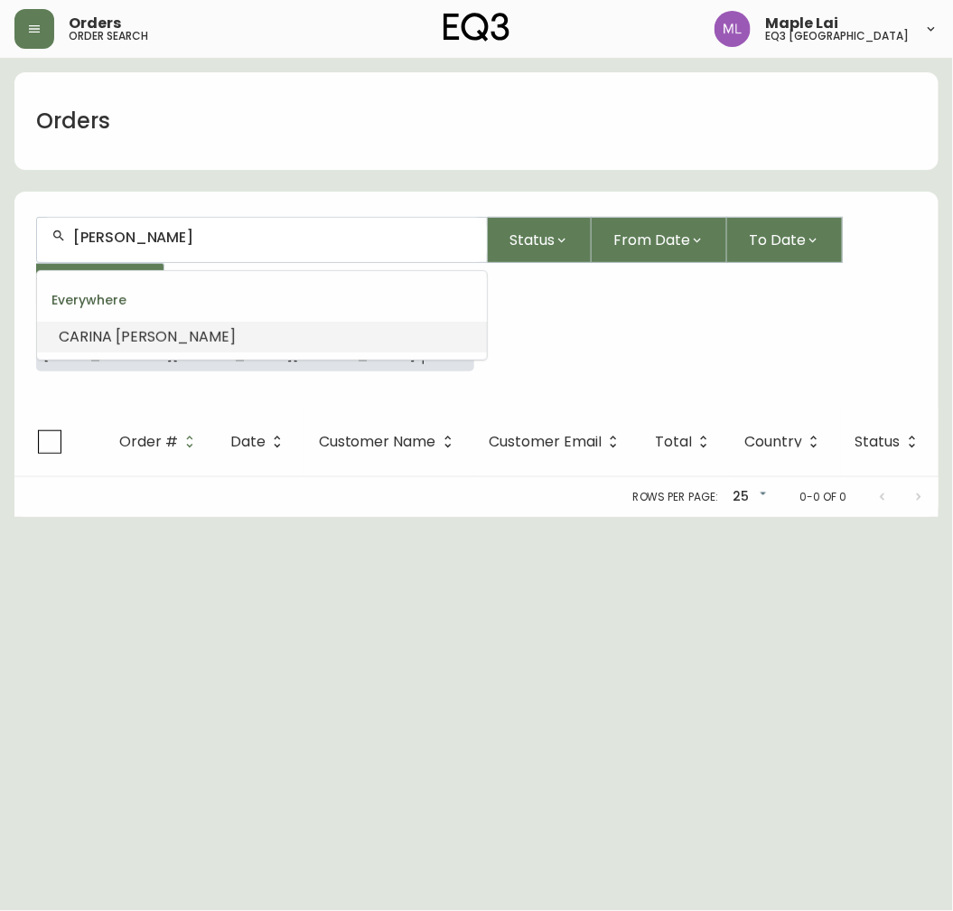
click at [307, 351] on li "[PERSON_NAME]" at bounding box center [262, 337] width 450 height 31
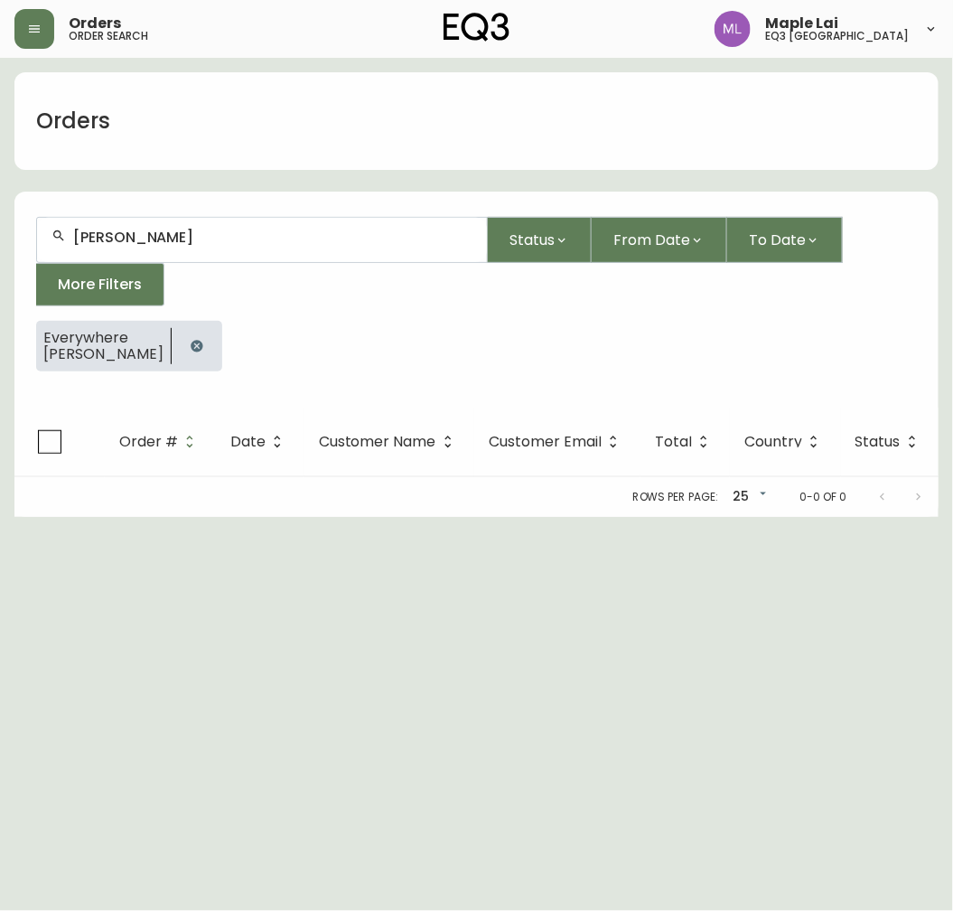
drag, startPoint x: 238, startPoint y: 222, endPoint x: -5, endPoint y: 232, distance: 243.3
click at [0, 232] on html "Orders order search Maple Lai eq3 [GEOGRAPHIC_DATA] Orders [PERSON_NAME] Status…" at bounding box center [476, 258] width 953 height 517
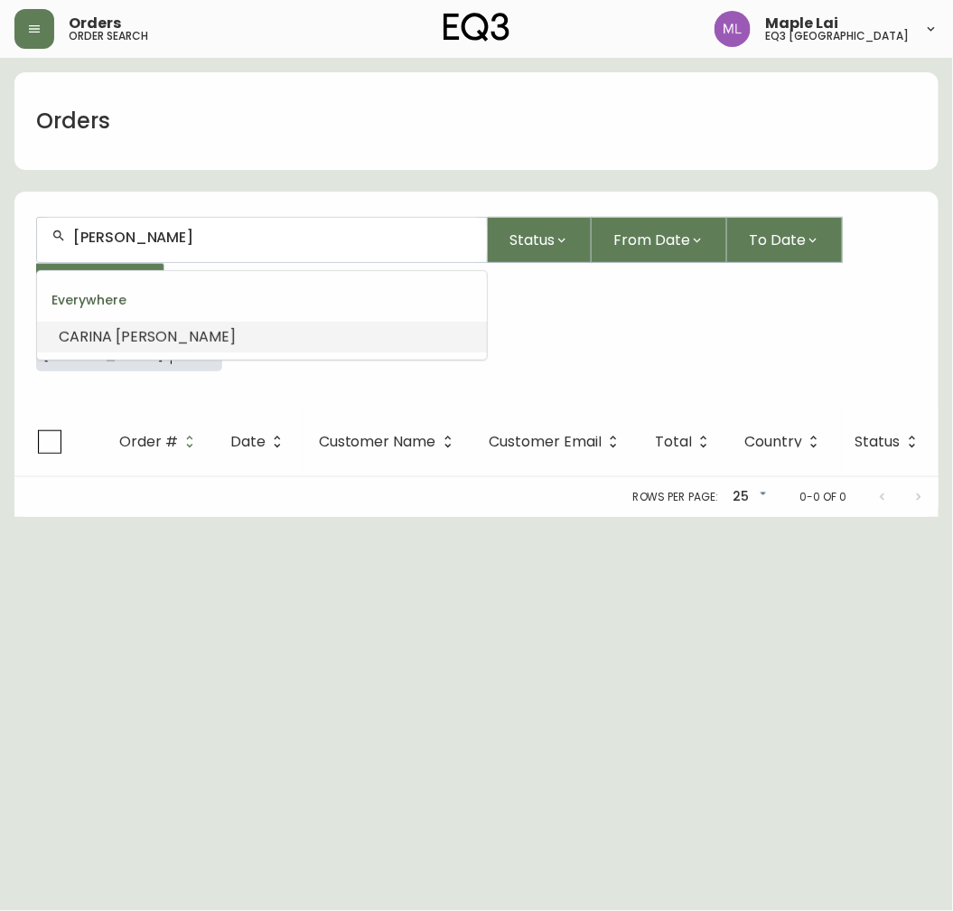
drag, startPoint x: 232, startPoint y: 239, endPoint x: -5, endPoint y: 246, distance: 237.7
click at [0, 246] on html "Orders order search Maple Lai eq3 [GEOGRAPHIC_DATA] Orders [PERSON_NAME] Status…" at bounding box center [476, 258] width 953 height 517
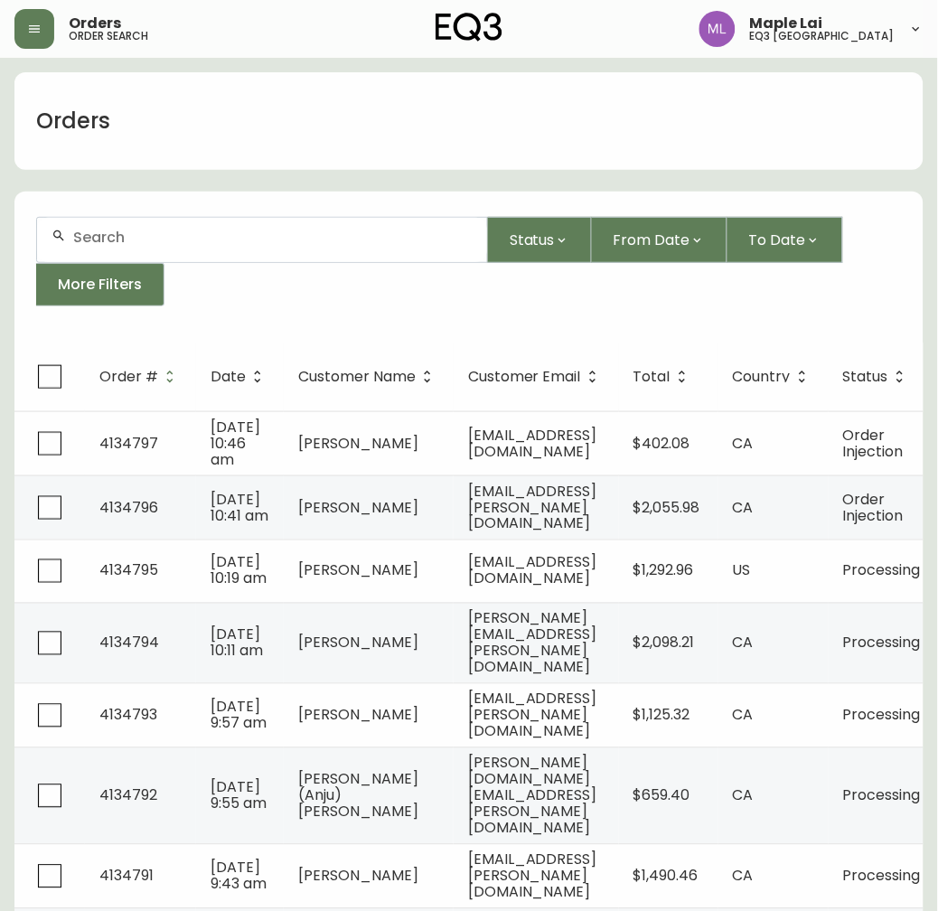
click at [204, 220] on div at bounding box center [262, 240] width 450 height 44
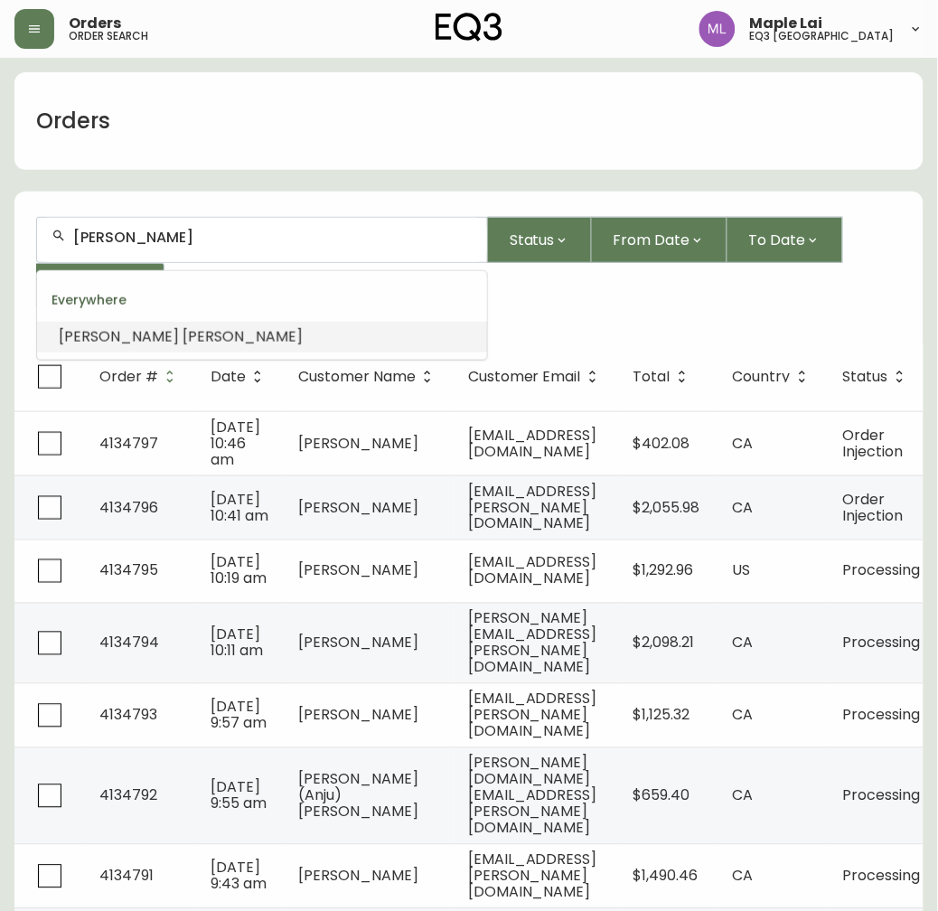
click at [228, 328] on li "[PERSON_NAME]" at bounding box center [262, 337] width 450 height 31
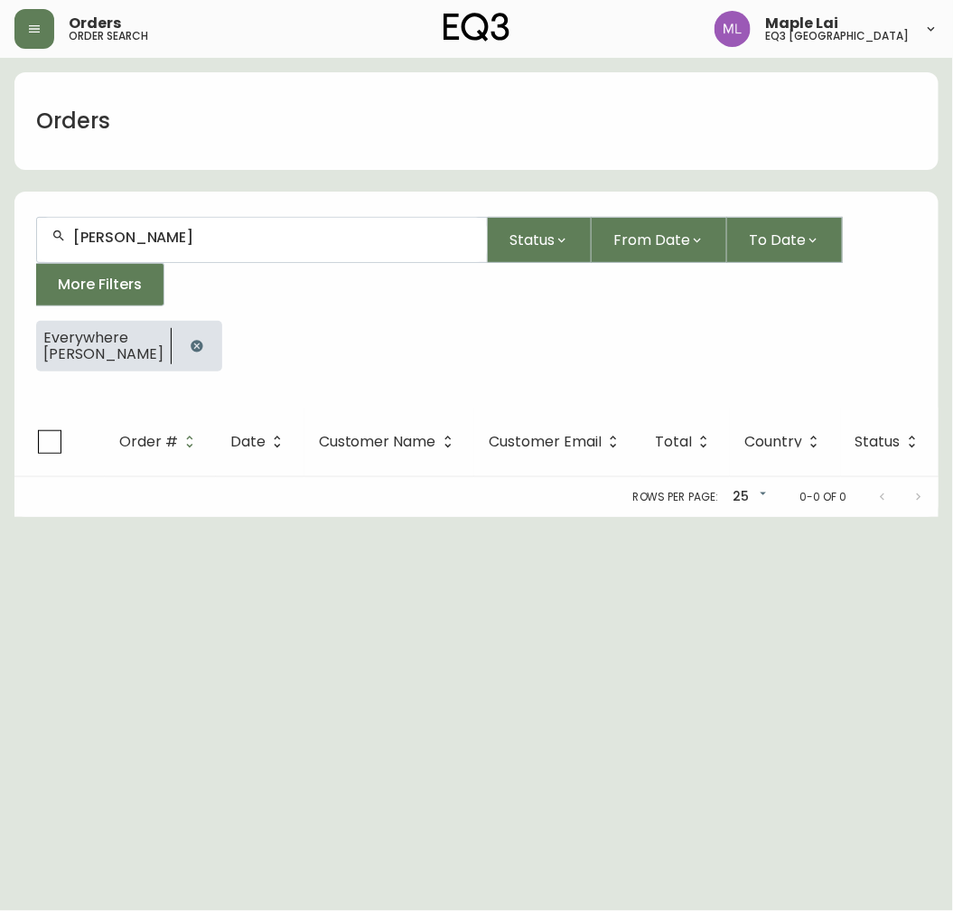
drag, startPoint x: 230, startPoint y: 227, endPoint x: -5, endPoint y: 265, distance: 238.0
click at [0, 265] on html "Orders order search Maple Lai eq3 [GEOGRAPHIC_DATA] Orders [PERSON_NAME] Status…" at bounding box center [476, 258] width 953 height 517
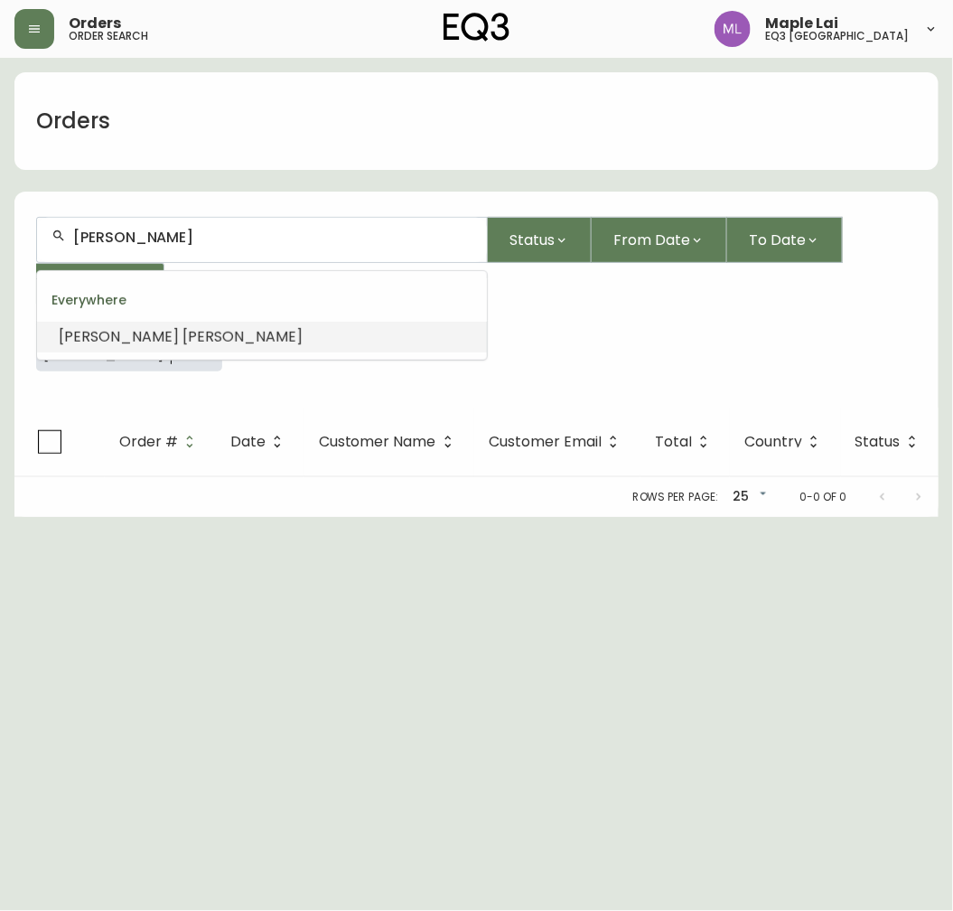
drag, startPoint x: 236, startPoint y: 244, endPoint x: 15, endPoint y: 230, distance: 221.0
click at [15, 230] on form "[PERSON_NAME] Status From Date To Date More Filters Everywhere [PERSON_NAME]" at bounding box center [476, 301] width 924 height 212
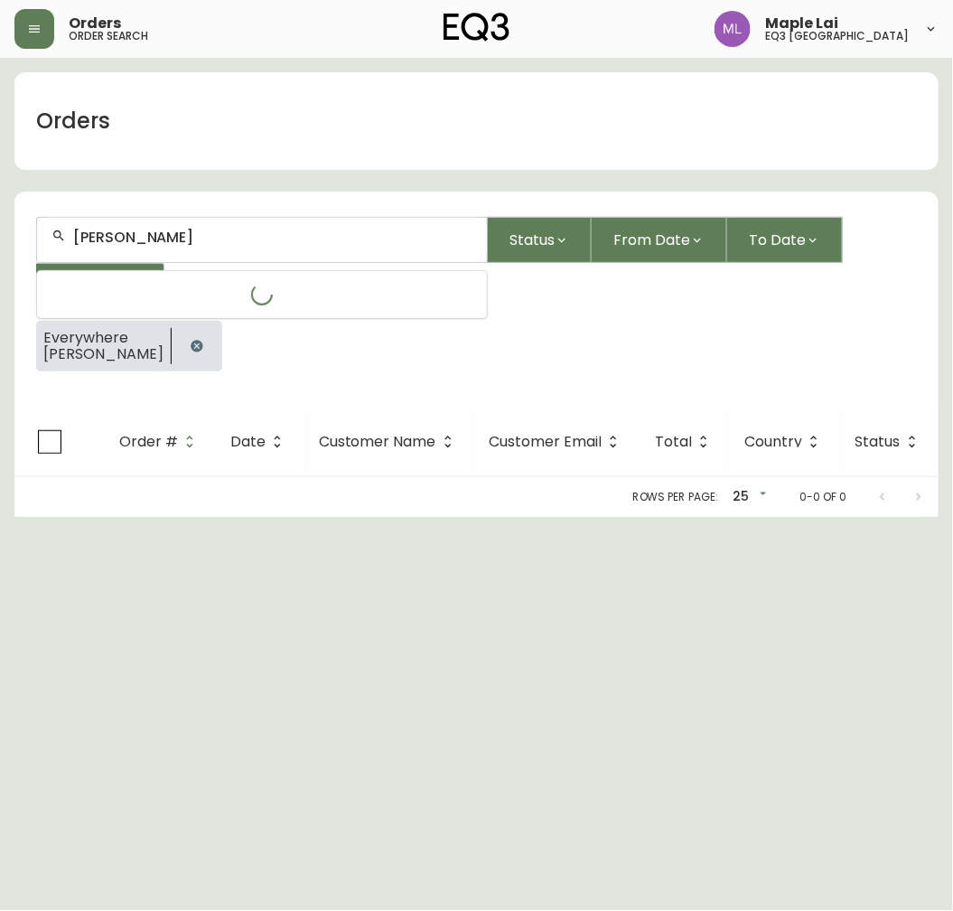
type input "[PERSON_NAME]"
type input "LSHAW"
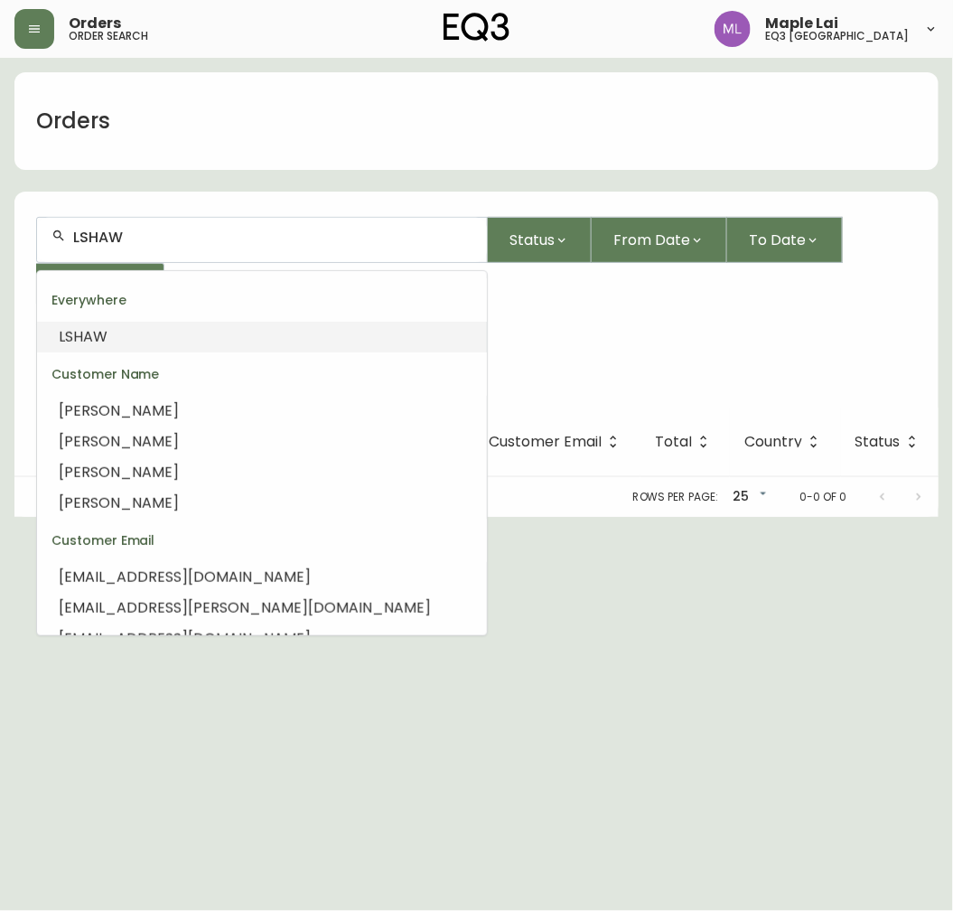
click at [77, 235] on input "LSHAW" at bounding box center [272, 237] width 399 height 17
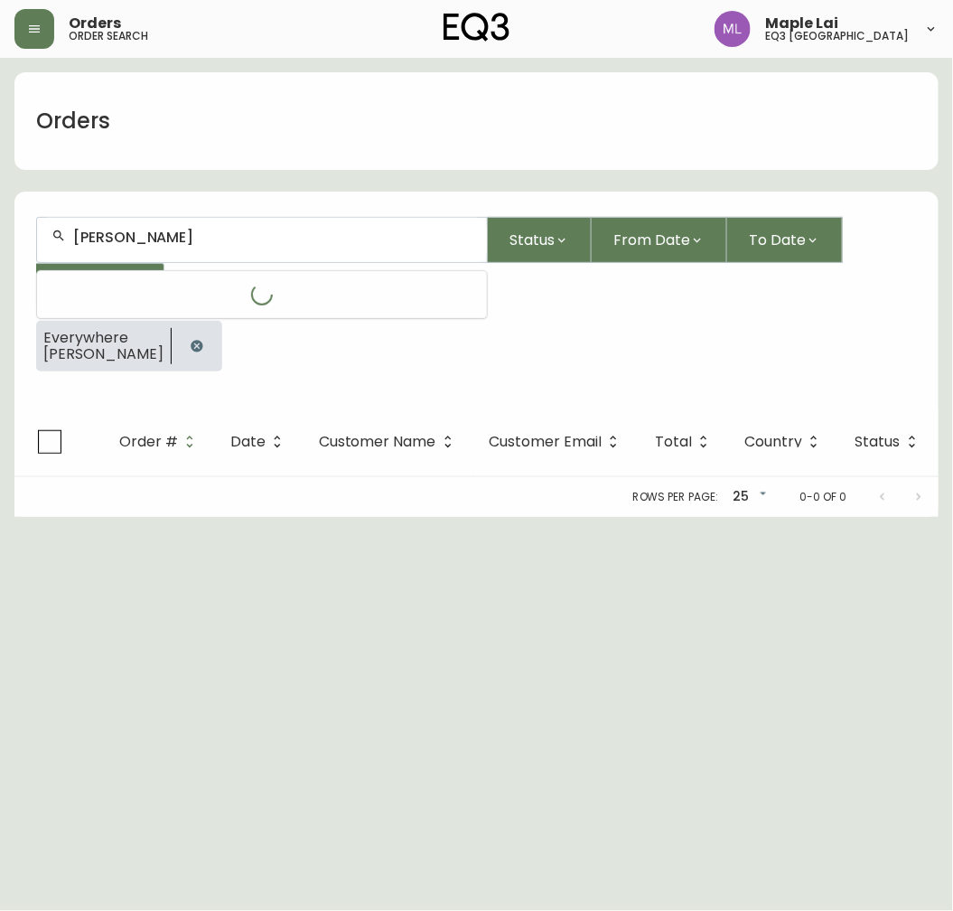
type input "[PERSON_NAME]"
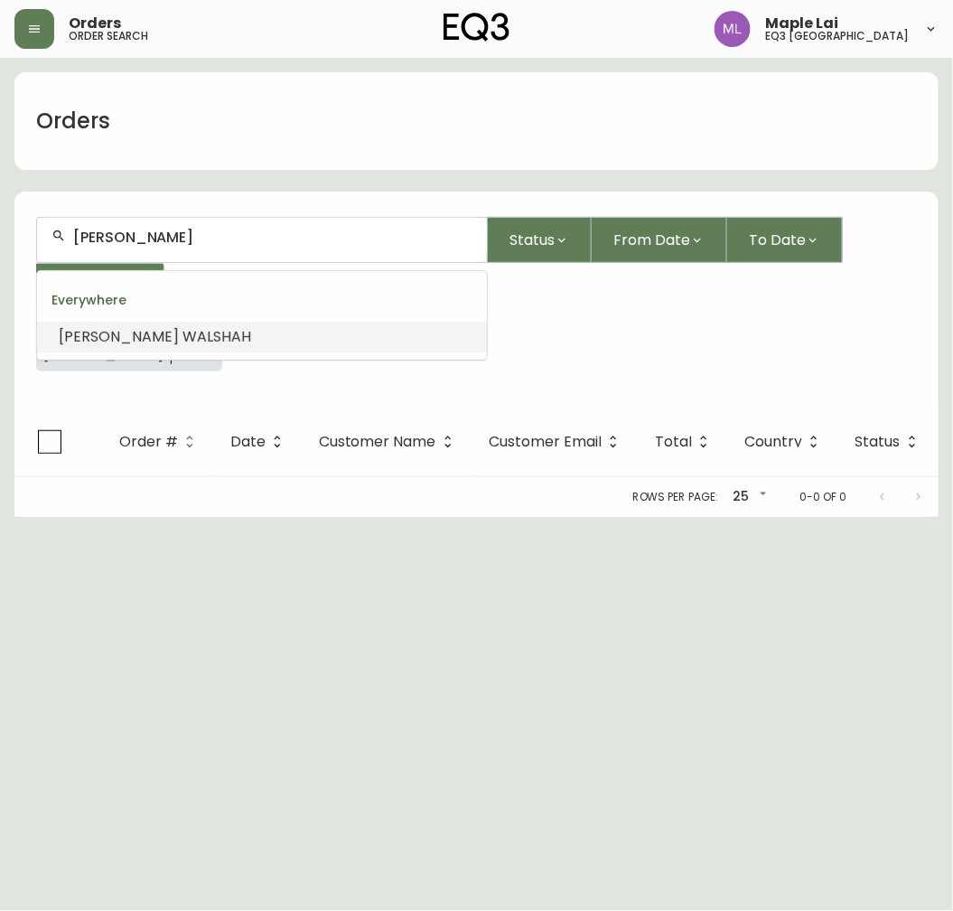
click at [184, 344] on li "[PERSON_NAME]" at bounding box center [262, 337] width 450 height 31
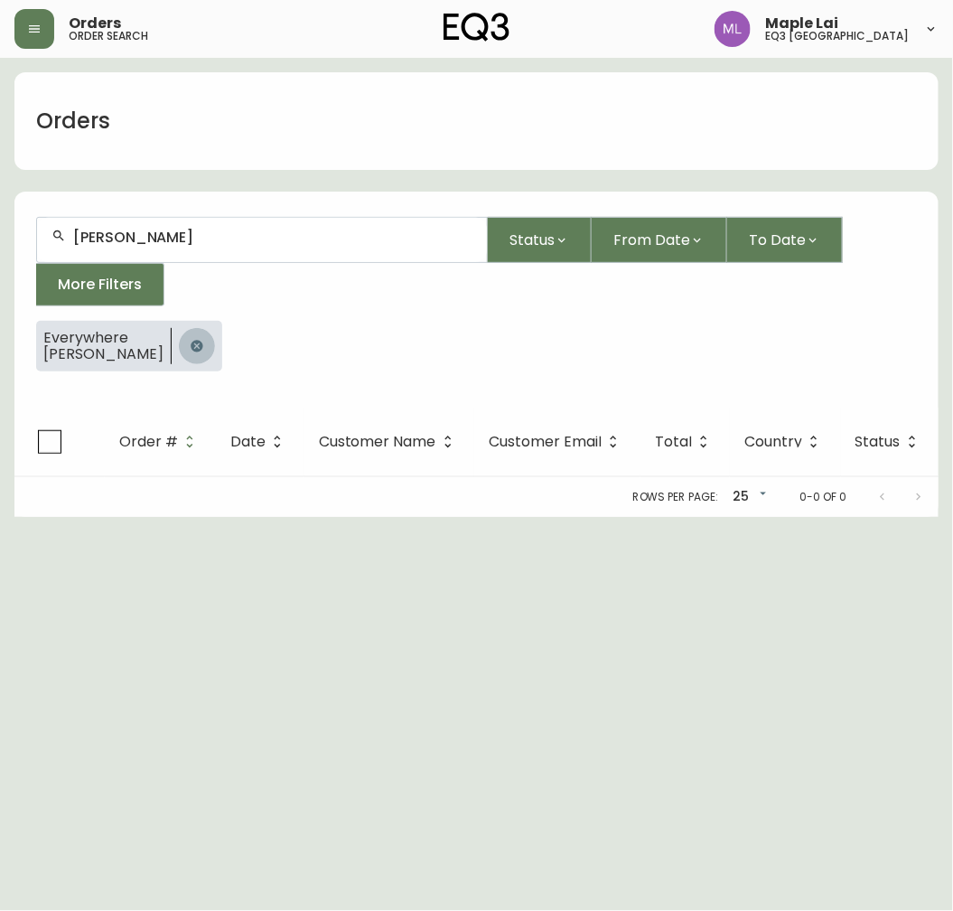
click at [202, 343] on icon "button" at bounding box center [197, 346] width 14 height 14
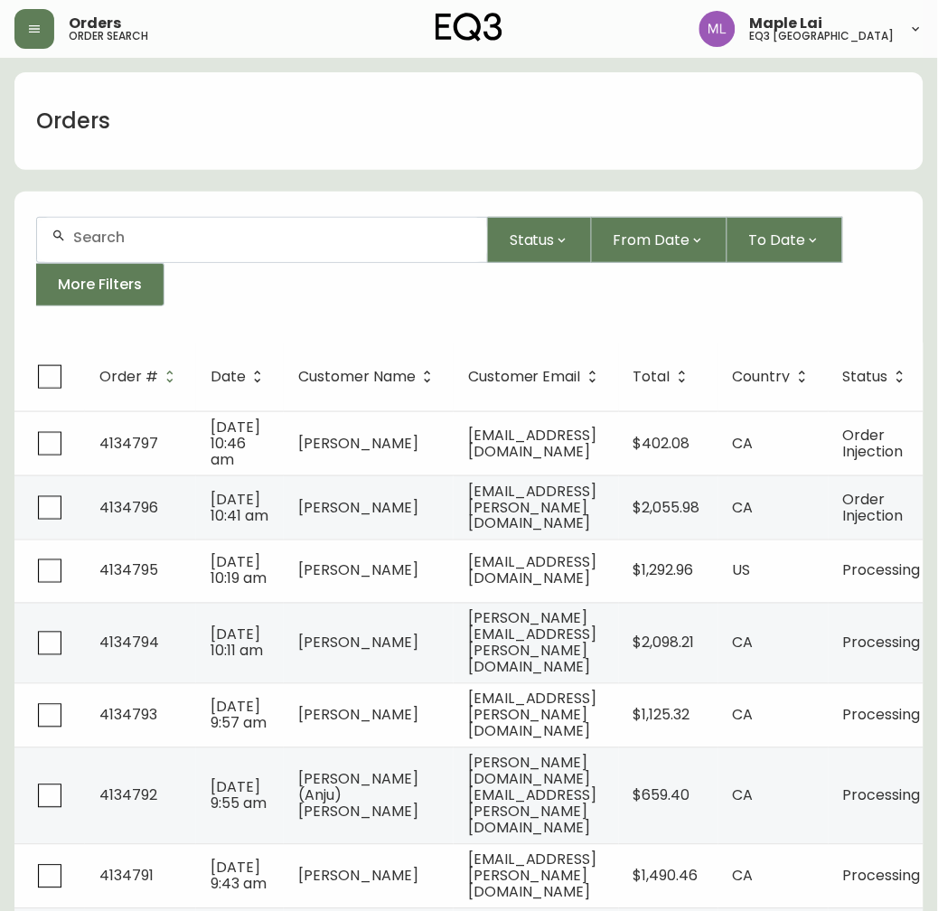
click at [61, 232] on icon at bounding box center [59, 236] width 14 height 14
type input "[PERSON_NAME]"
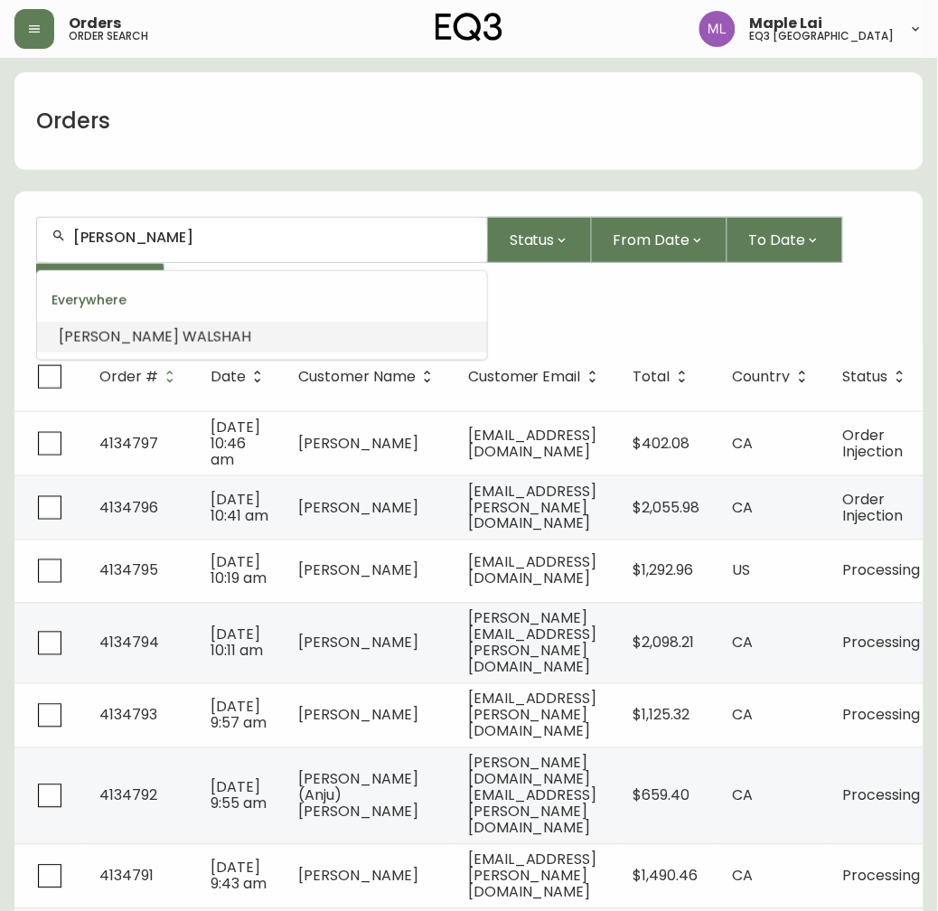
click at [183, 338] on span "WALSHAH" at bounding box center [217, 336] width 69 height 21
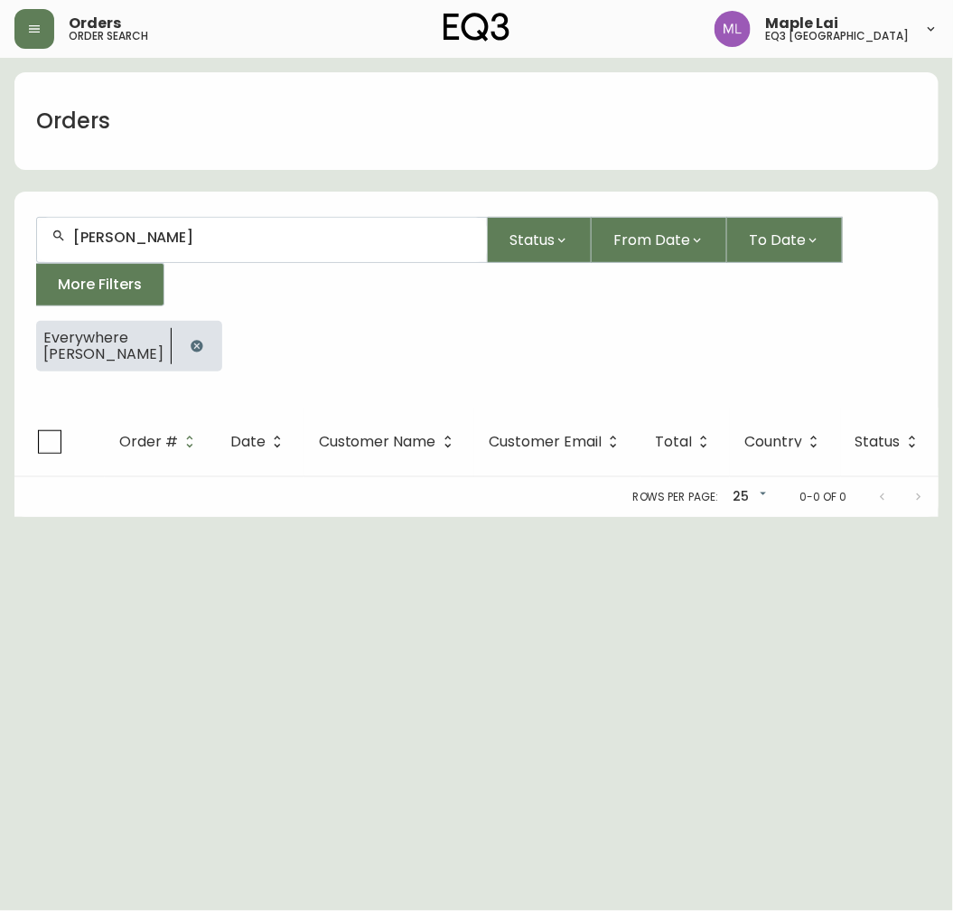
drag, startPoint x: 241, startPoint y: 224, endPoint x: -5, endPoint y: 258, distance: 248.9
click at [0, 258] on html "Orders order search Maple Lai eq3 [GEOGRAPHIC_DATA] Orders [PERSON_NAME] Status…" at bounding box center [476, 258] width 953 height 517
click at [211, 343] on button "button" at bounding box center [197, 346] width 36 height 36
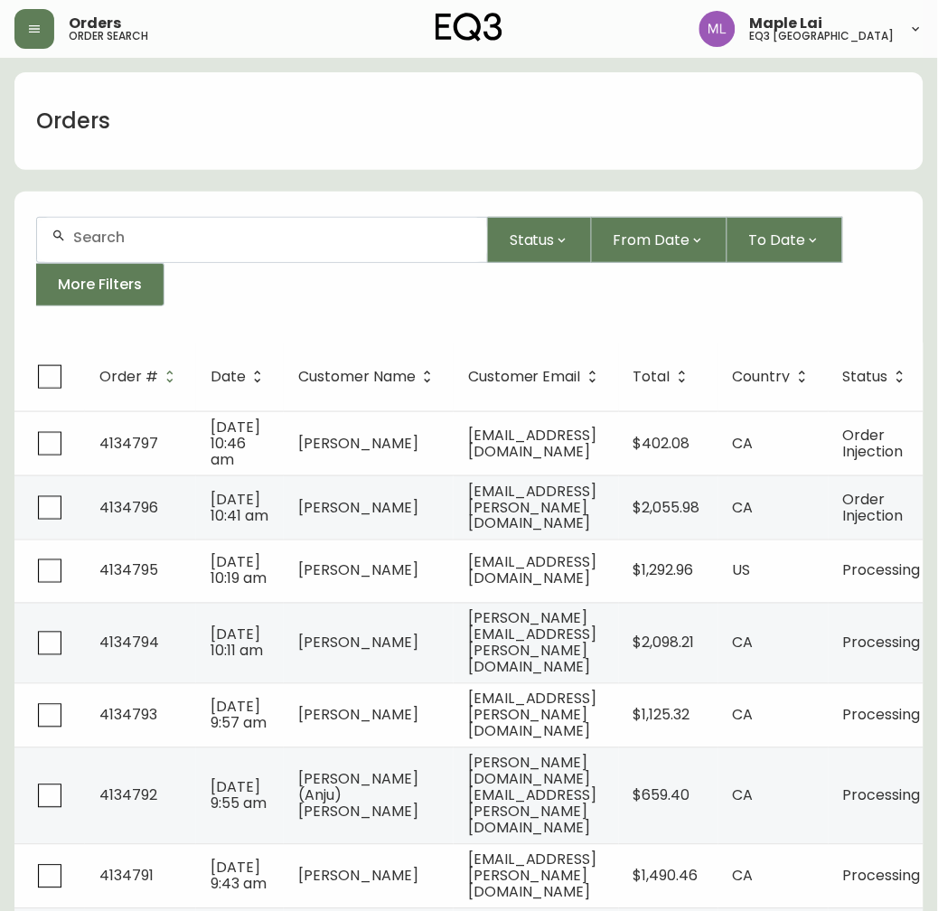
drag, startPoint x: 179, startPoint y: 249, endPoint x: 149, endPoint y: 250, distance: 29.8
click at [149, 250] on div at bounding box center [262, 240] width 450 height 44
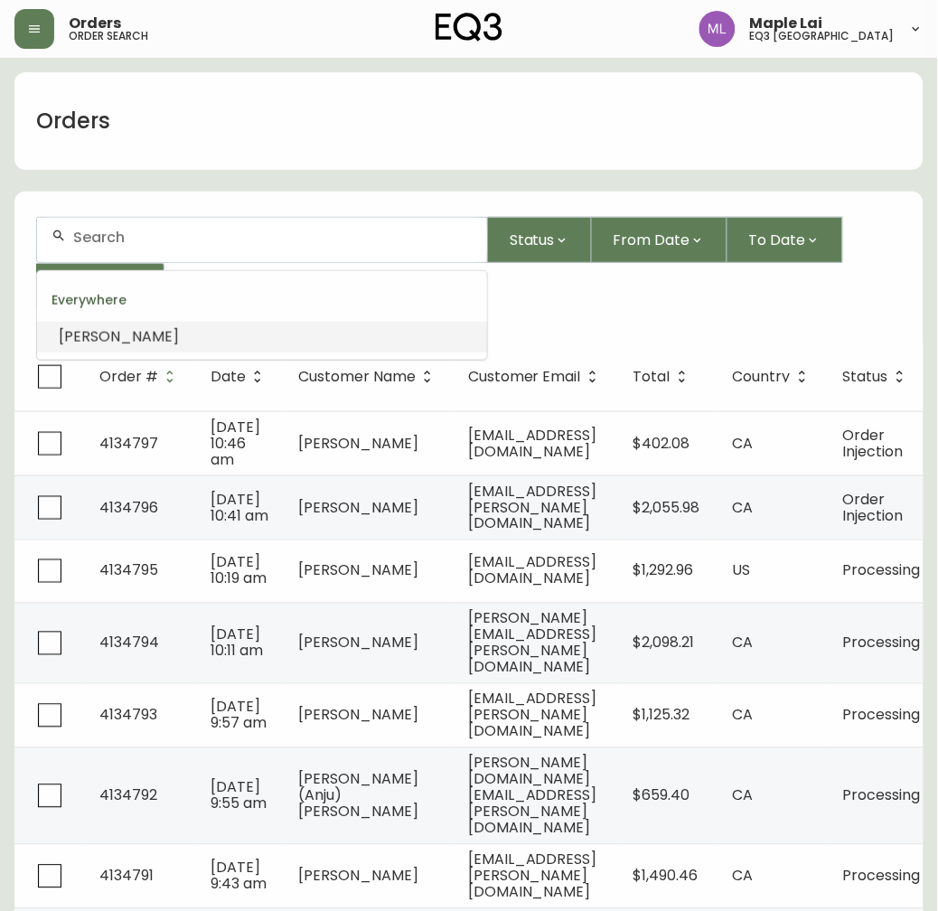
click at [151, 245] on input "text" at bounding box center [272, 237] width 399 height 17
paste input "[PERSON_NAME]"
click at [233, 334] on span "[PERSON_NAME]" at bounding box center [293, 336] width 120 height 21
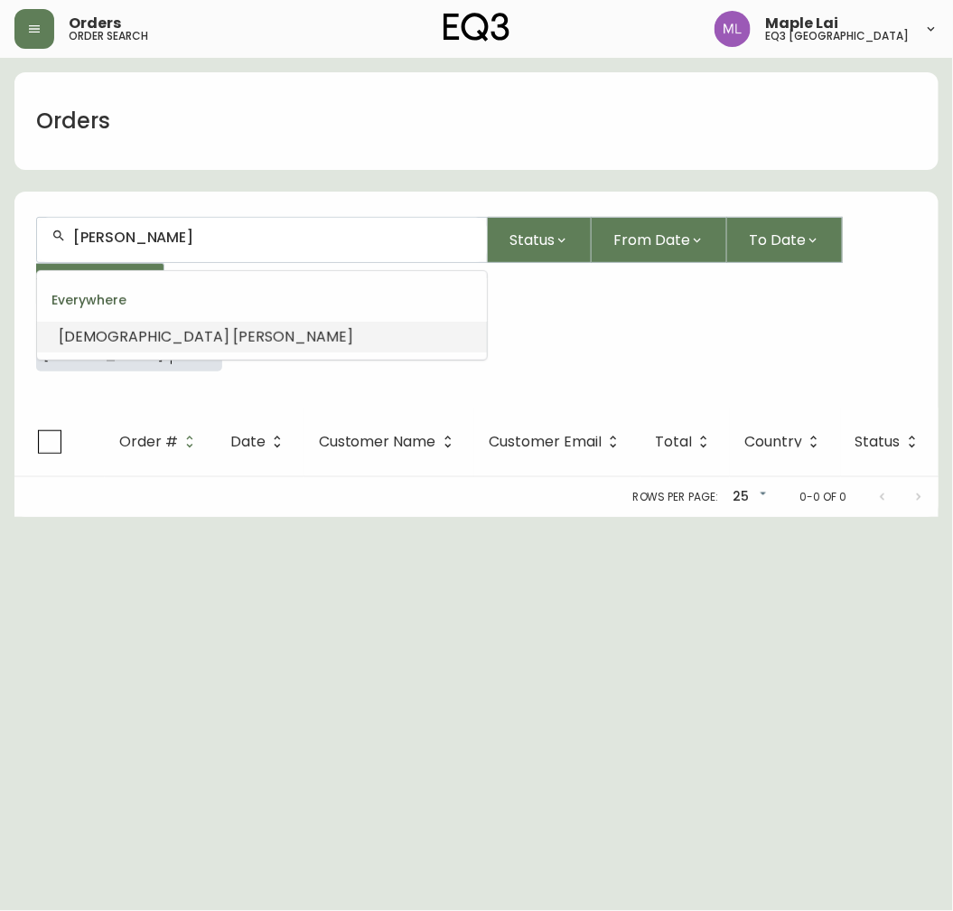
drag, startPoint x: 268, startPoint y: 239, endPoint x: 9, endPoint y: 250, distance: 259.6
click at [9, 250] on main "Orders [PERSON_NAME] Status From Date To Date More Filters Everywhere [PERSON_N…" at bounding box center [476, 287] width 953 height 459
paste input "[EMAIL_ADDRESS][DOMAIN_NAME]"
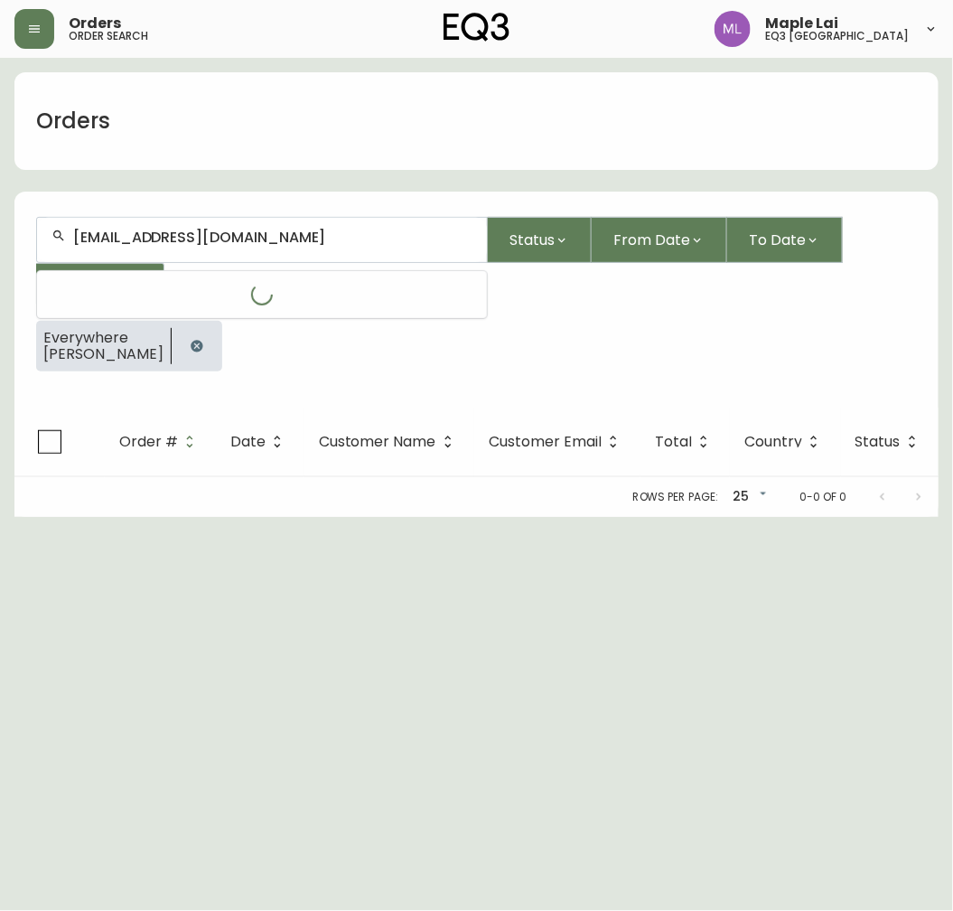
type input "[EMAIL_ADDRESS][DOMAIN_NAME]"
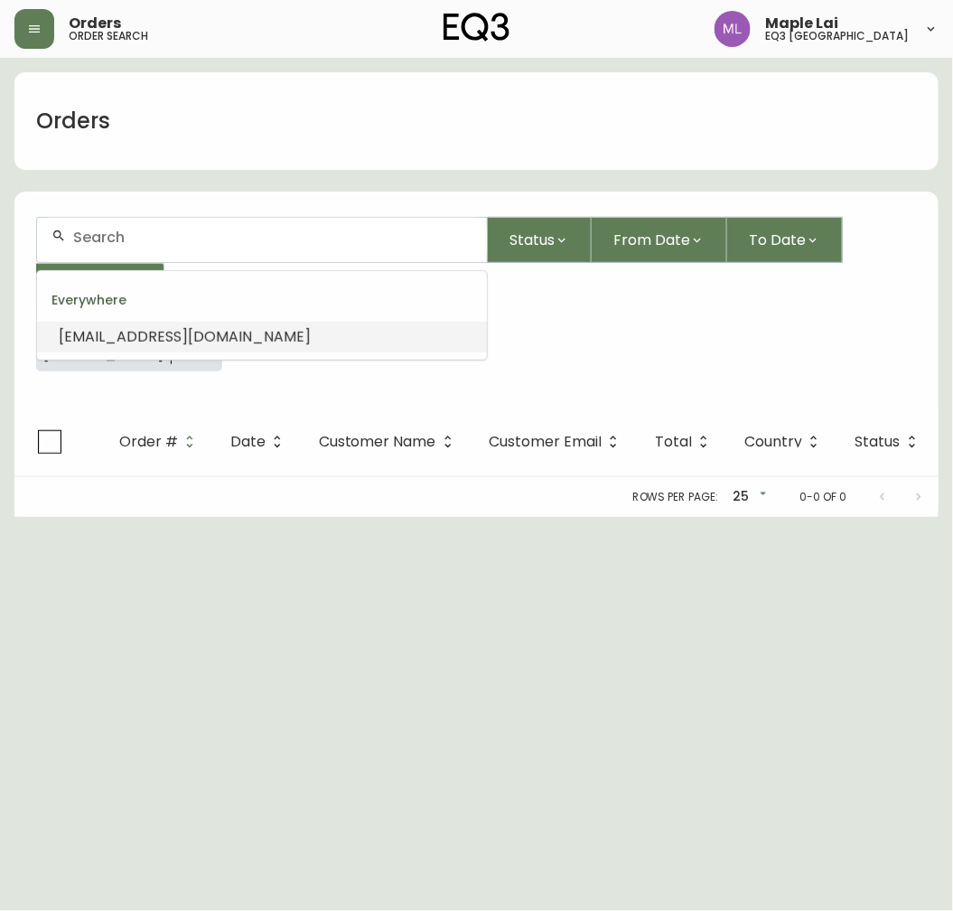
click at [282, 334] on li "[EMAIL_ADDRESS][DOMAIN_NAME]" at bounding box center [262, 337] width 450 height 31
type input "[EMAIL_ADDRESS][DOMAIN_NAME]"
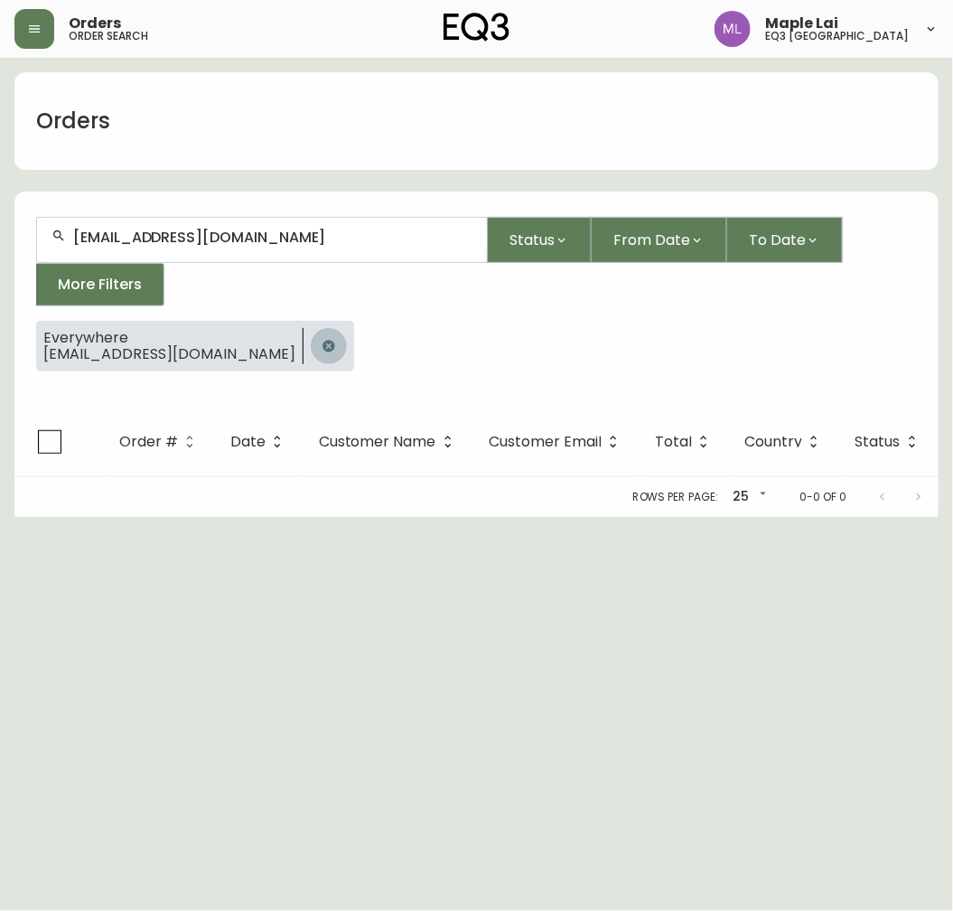
click at [322, 341] on icon "button" at bounding box center [329, 346] width 14 height 14
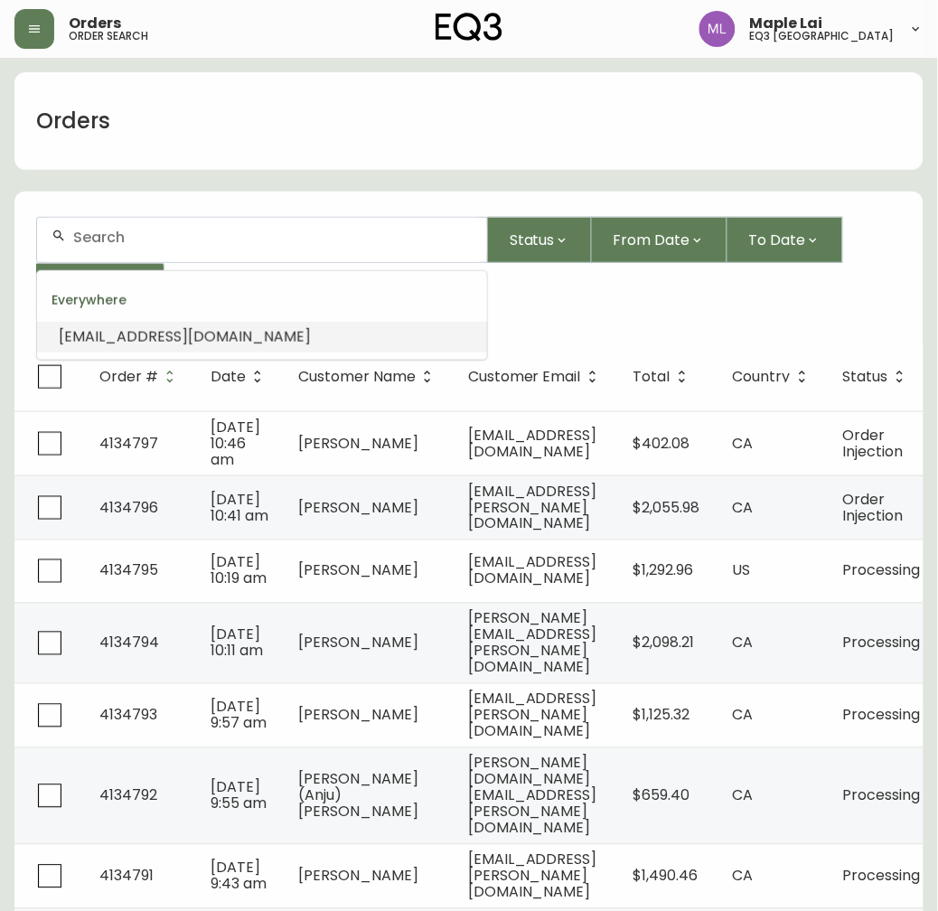
click at [184, 230] on input "text" at bounding box center [272, 237] width 399 height 17
paste input "[PERSON_NAME]"
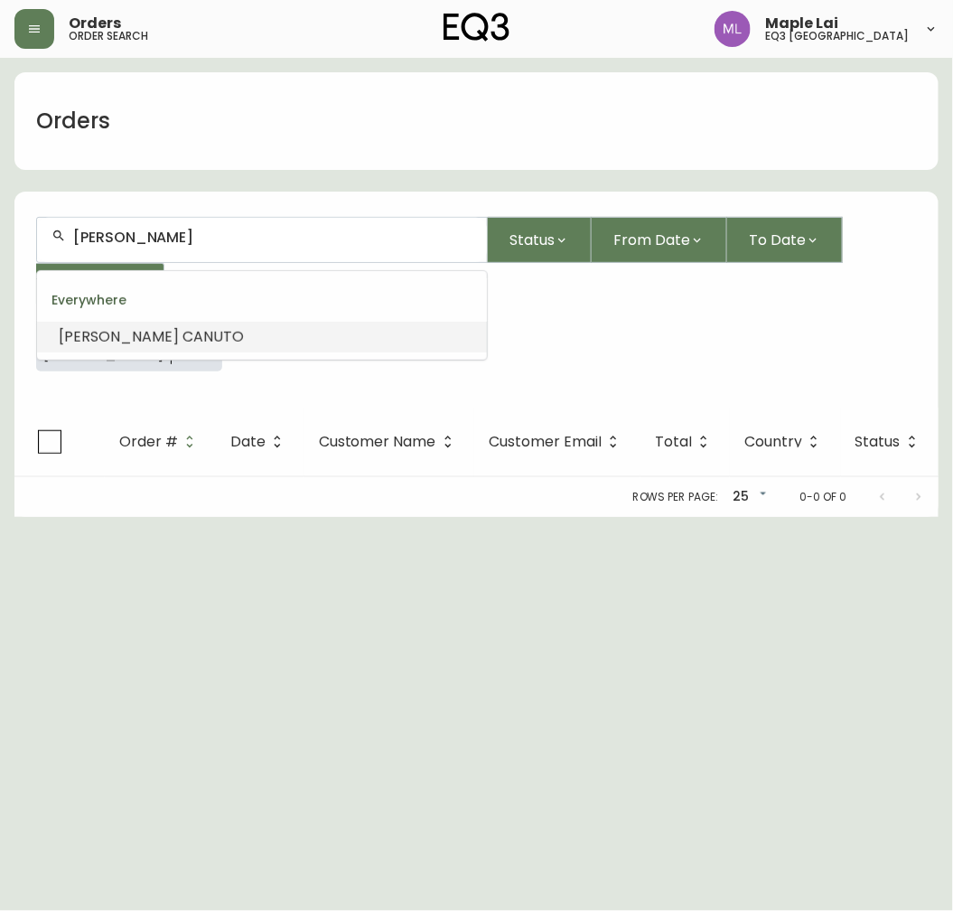
drag, startPoint x: 258, startPoint y: 231, endPoint x: -5, endPoint y: 245, distance: 263.3
click at [0, 245] on html "Orders order search Maple Lai eq3 [GEOGRAPHIC_DATA] Orders [PERSON_NAME] Status…" at bounding box center [476, 258] width 953 height 517
type input "[PERSON_NAME]"
